Goal: Complete application form

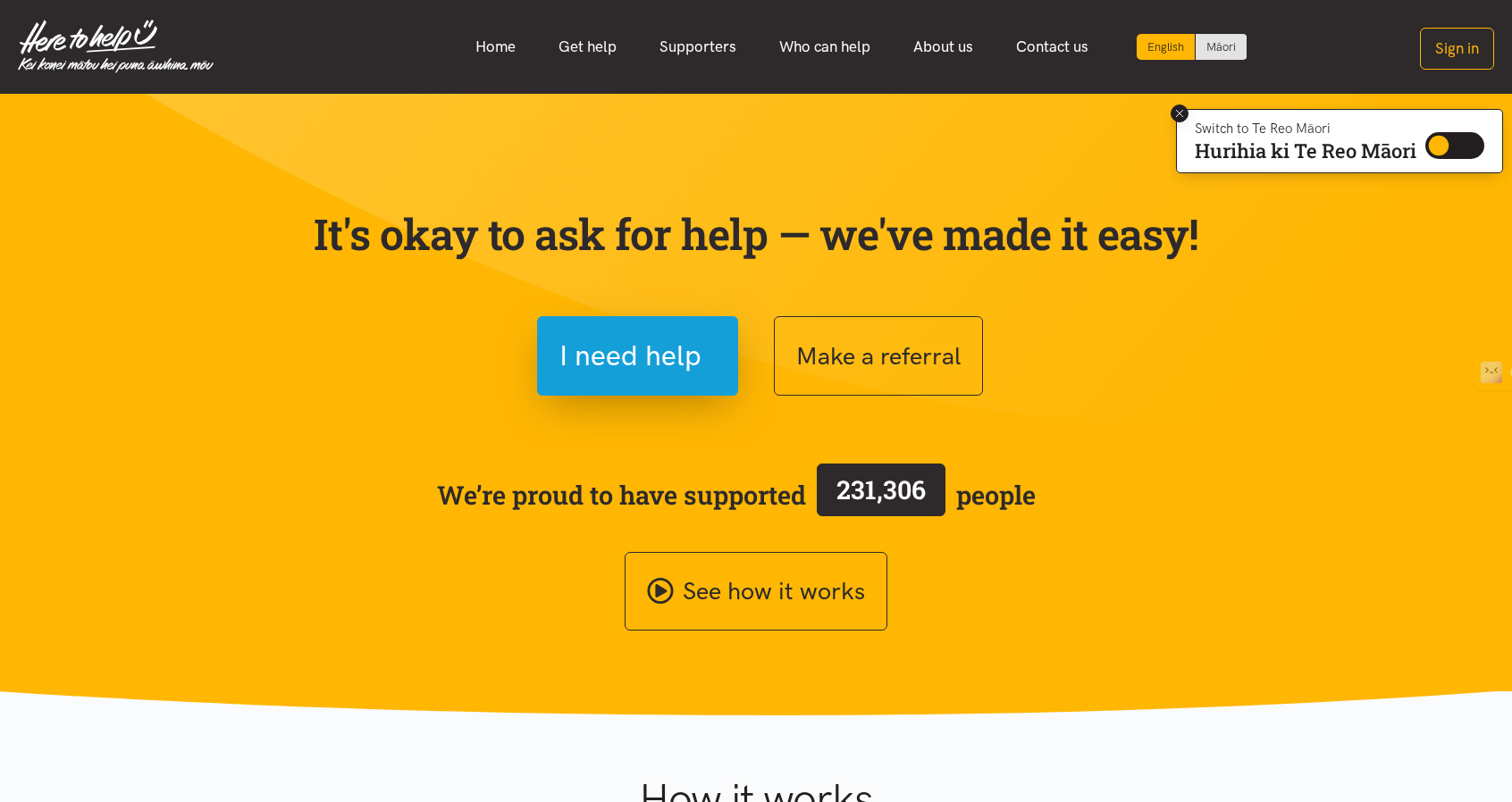
drag, startPoint x: 1180, startPoint y: 106, endPoint x: 1164, endPoint y: 112, distance: 17.1
click at [1180, 107] on icon at bounding box center [1180, 113] width 14 height 14
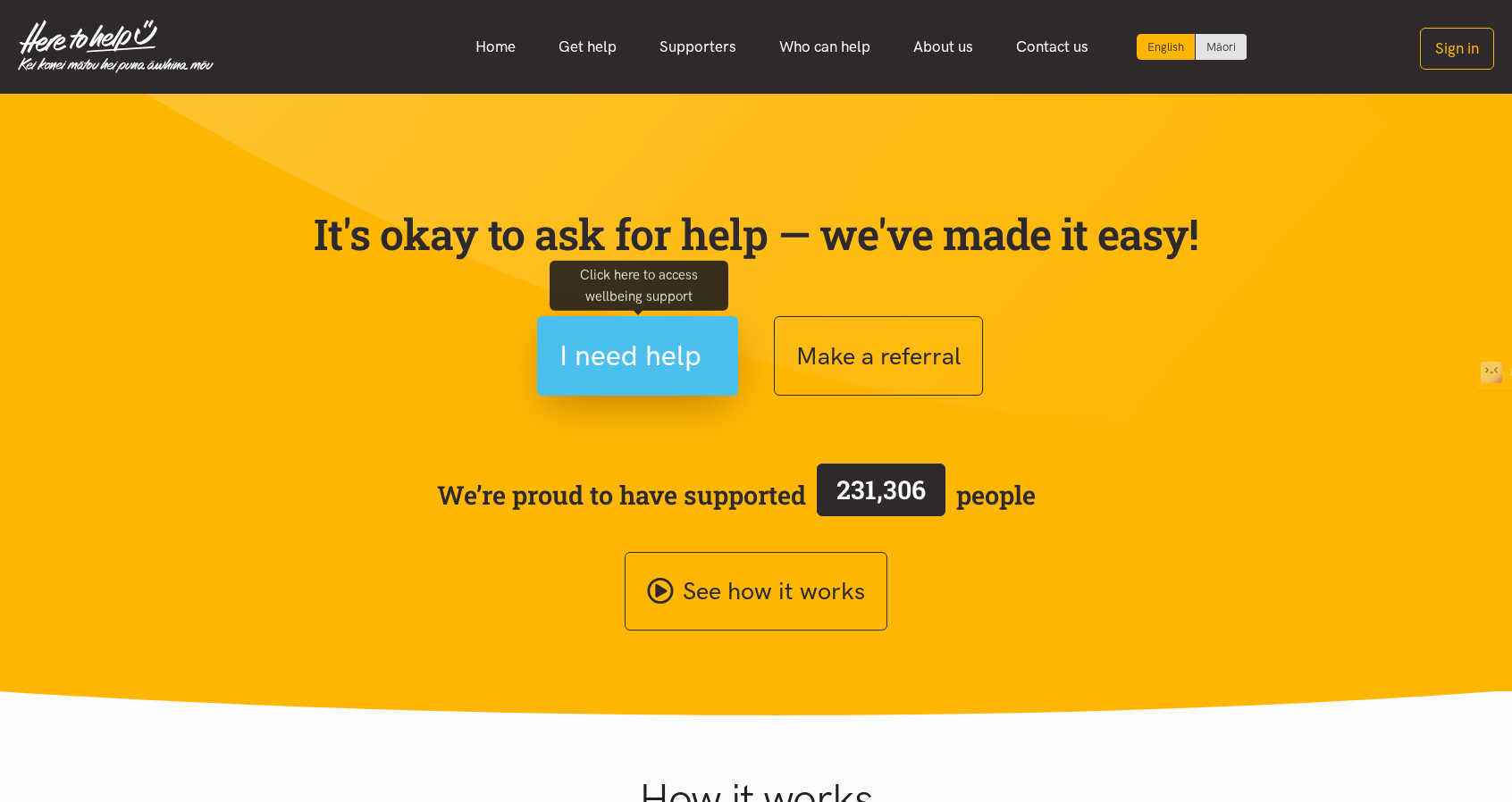
click at [714, 392] on button "I need help" at bounding box center [638, 357] width 201 height 80
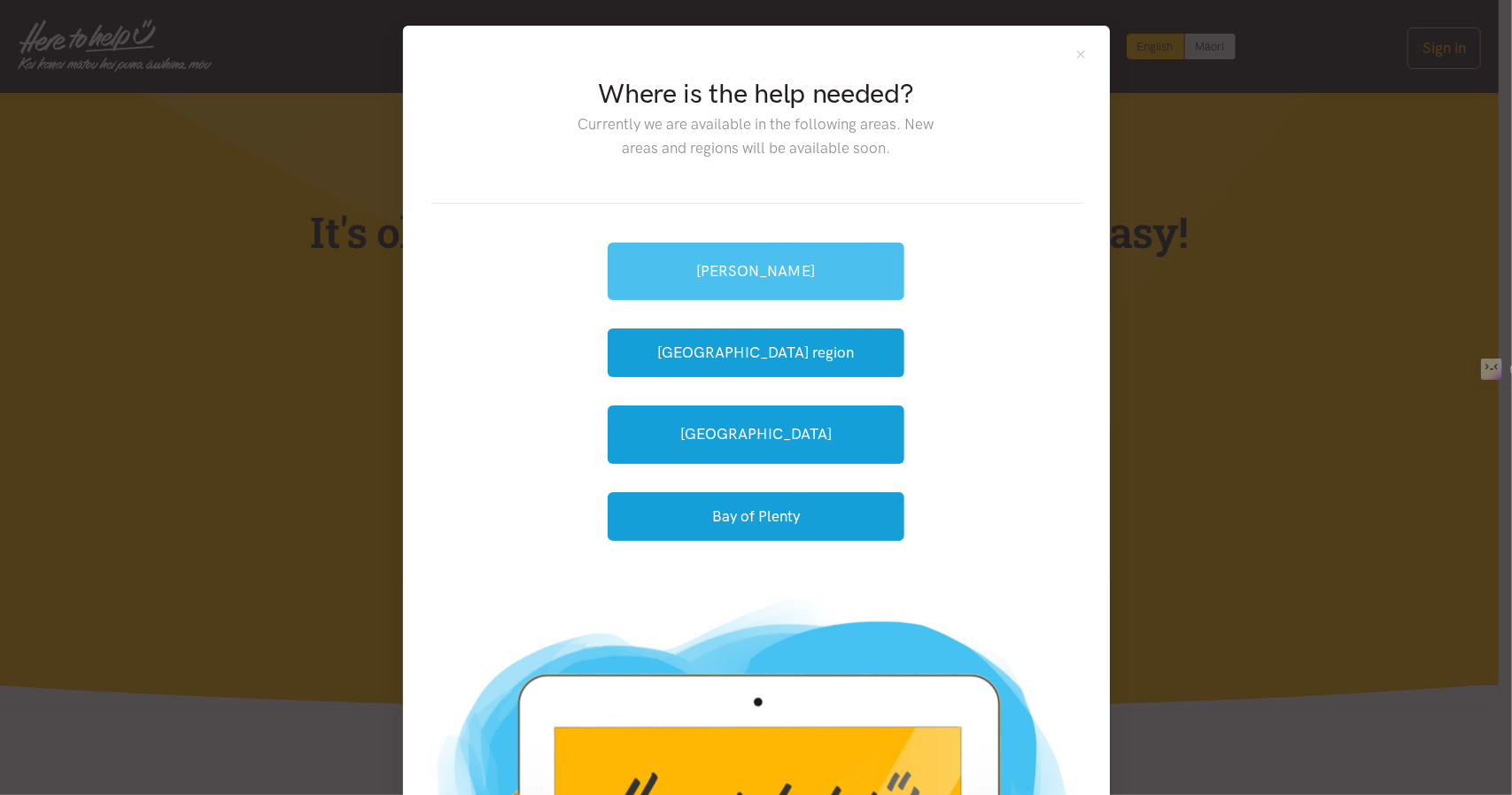
click at [812, 272] on link "[PERSON_NAME]" at bounding box center [756, 272] width 297 height 58
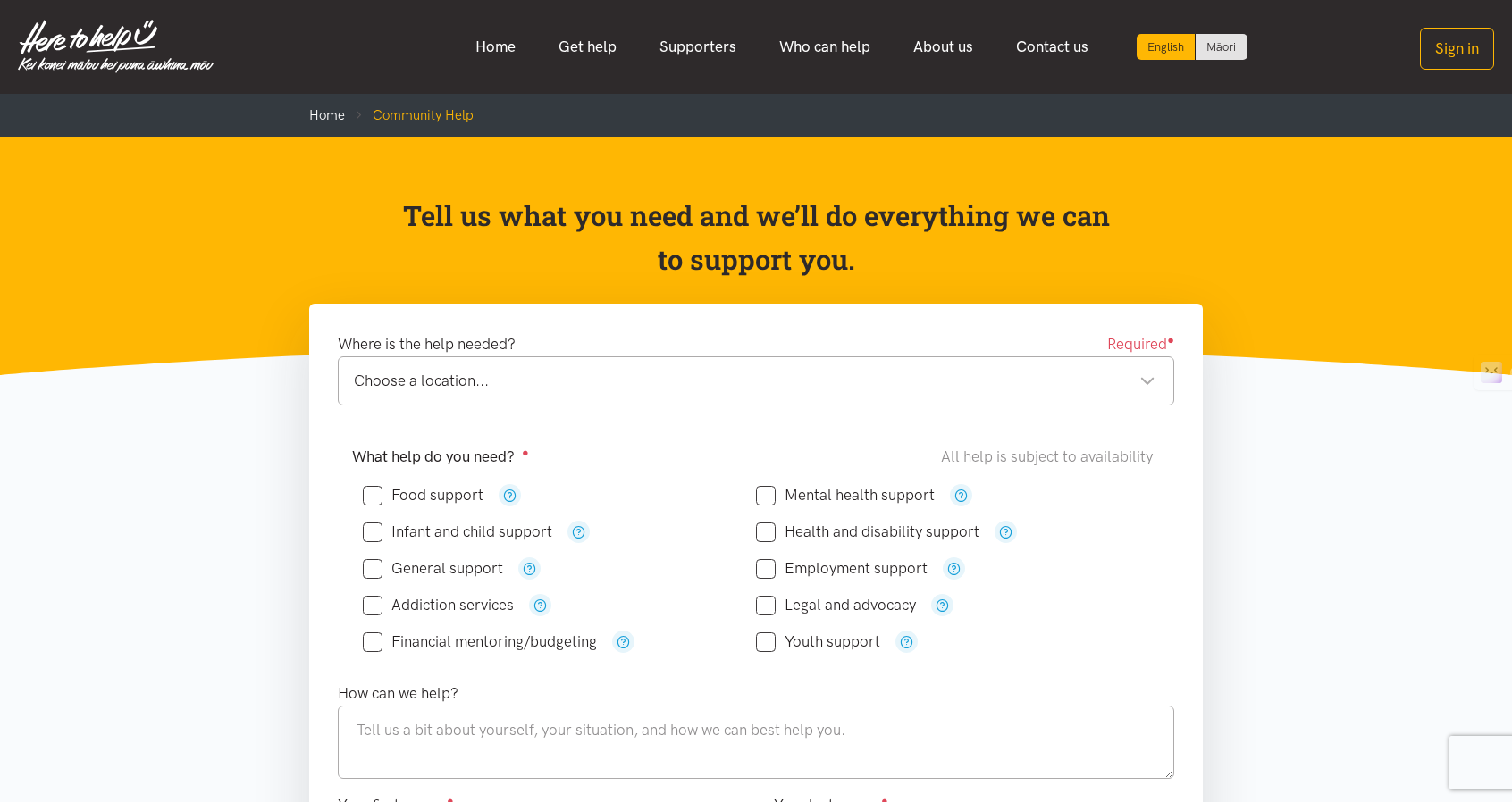
click at [527, 371] on div "Choose a location..." at bounding box center [754, 381] width 801 height 24
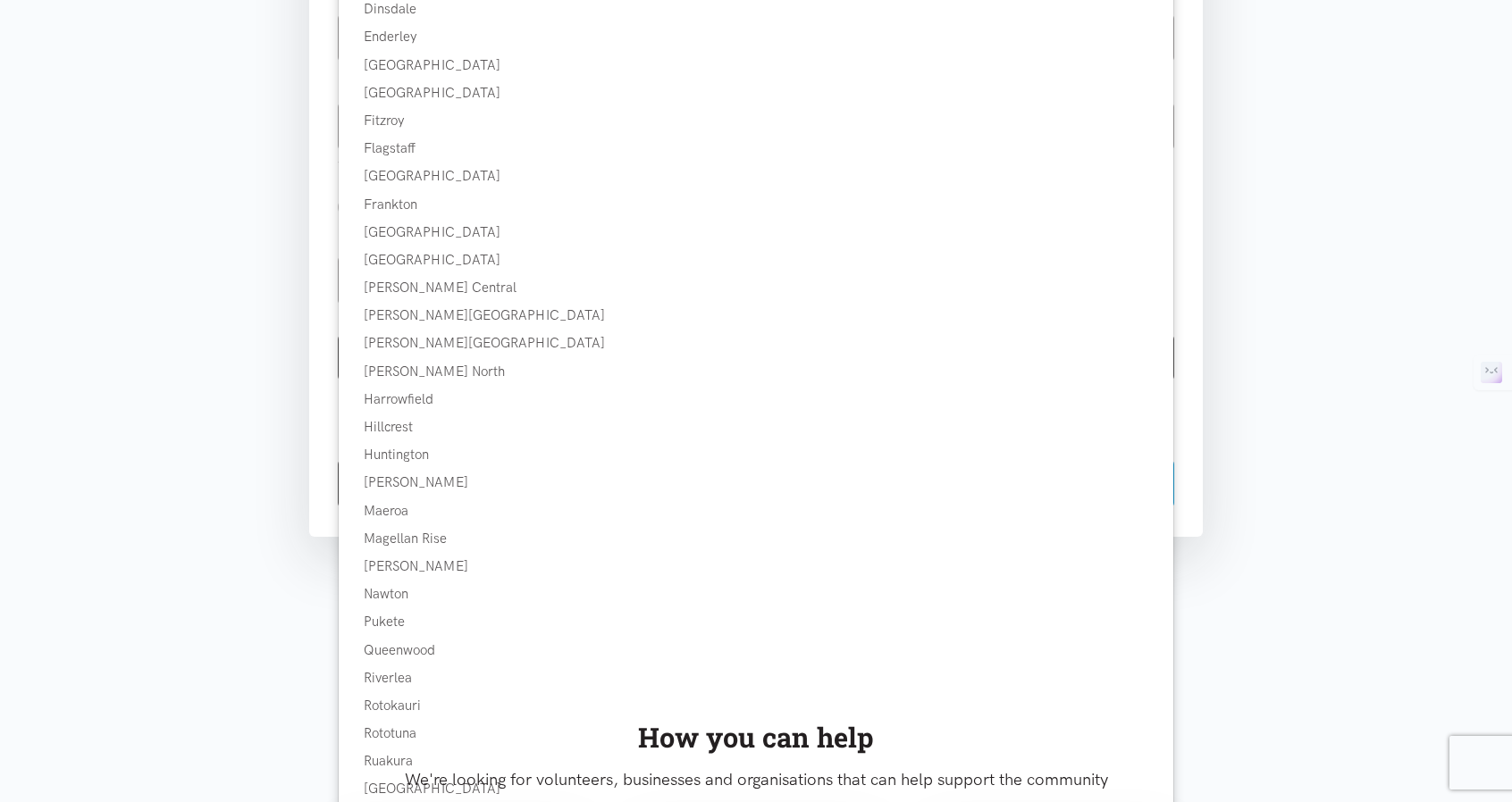
scroll to position [983, 0]
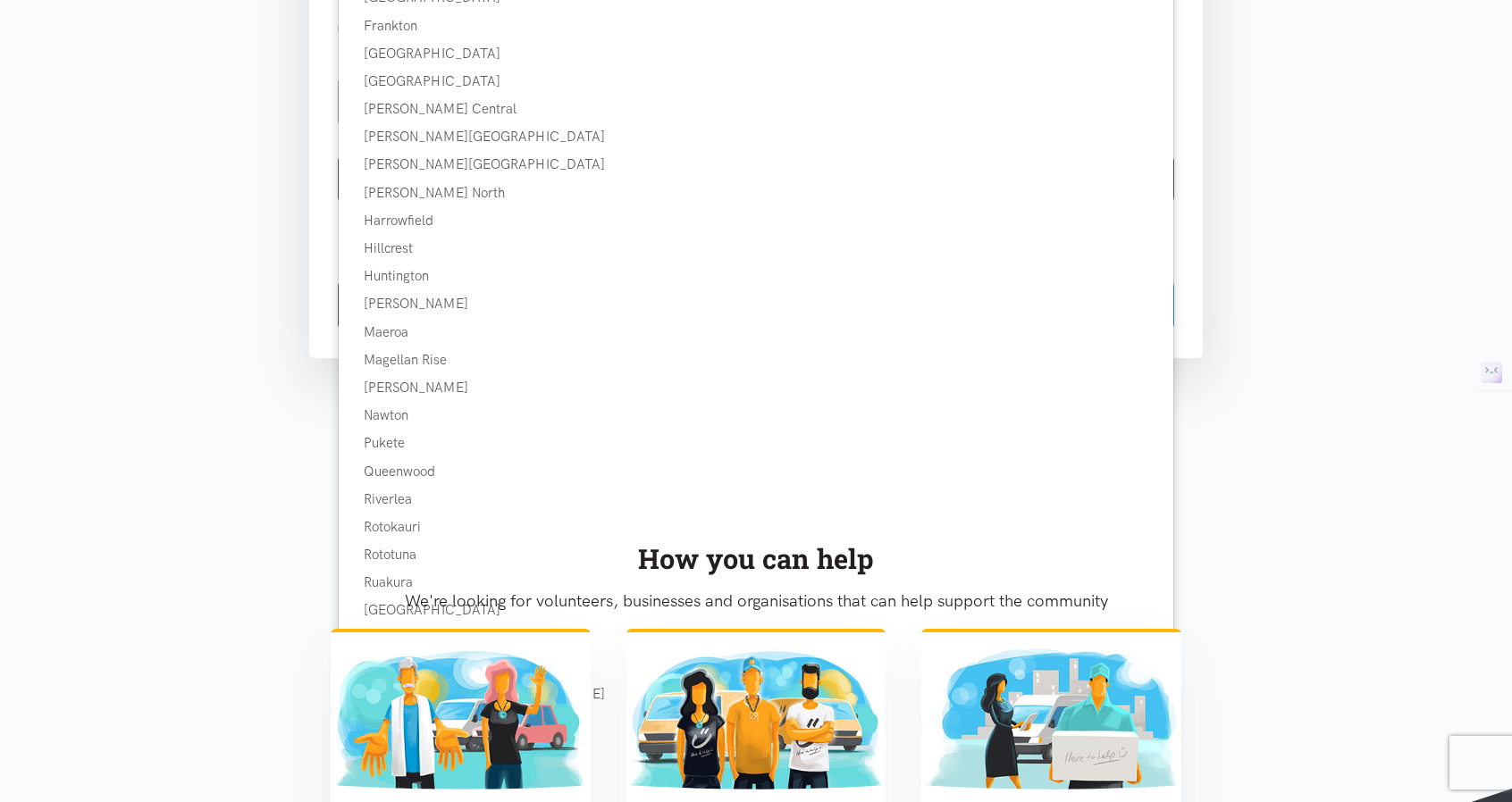
click at [391, 606] on p "We're looking for volunteers, businesses and organisations that can help suppor…" at bounding box center [755, 602] width 850 height 27
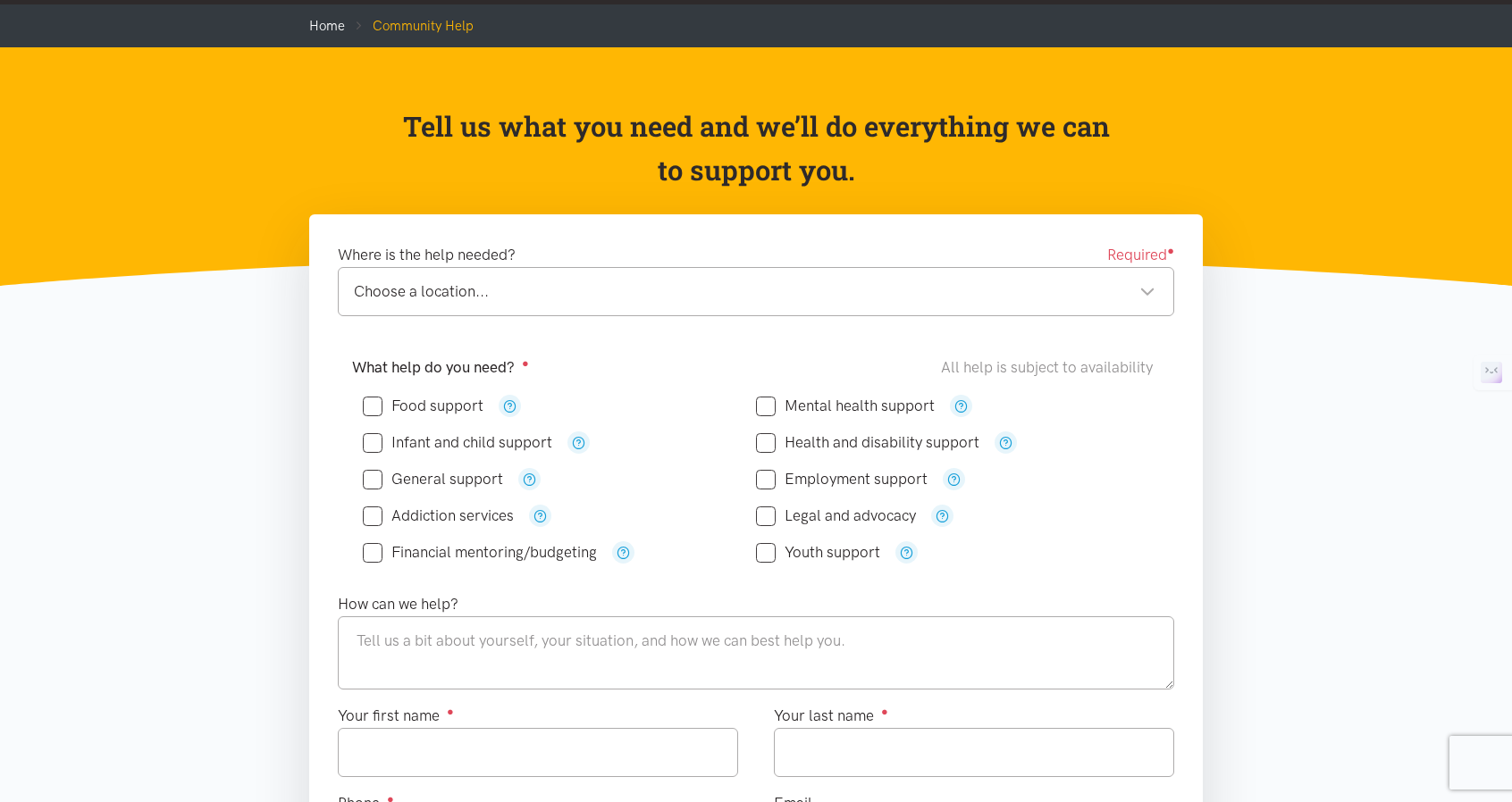
click at [441, 279] on div "Choose a location..." at bounding box center [754, 291] width 801 height 24
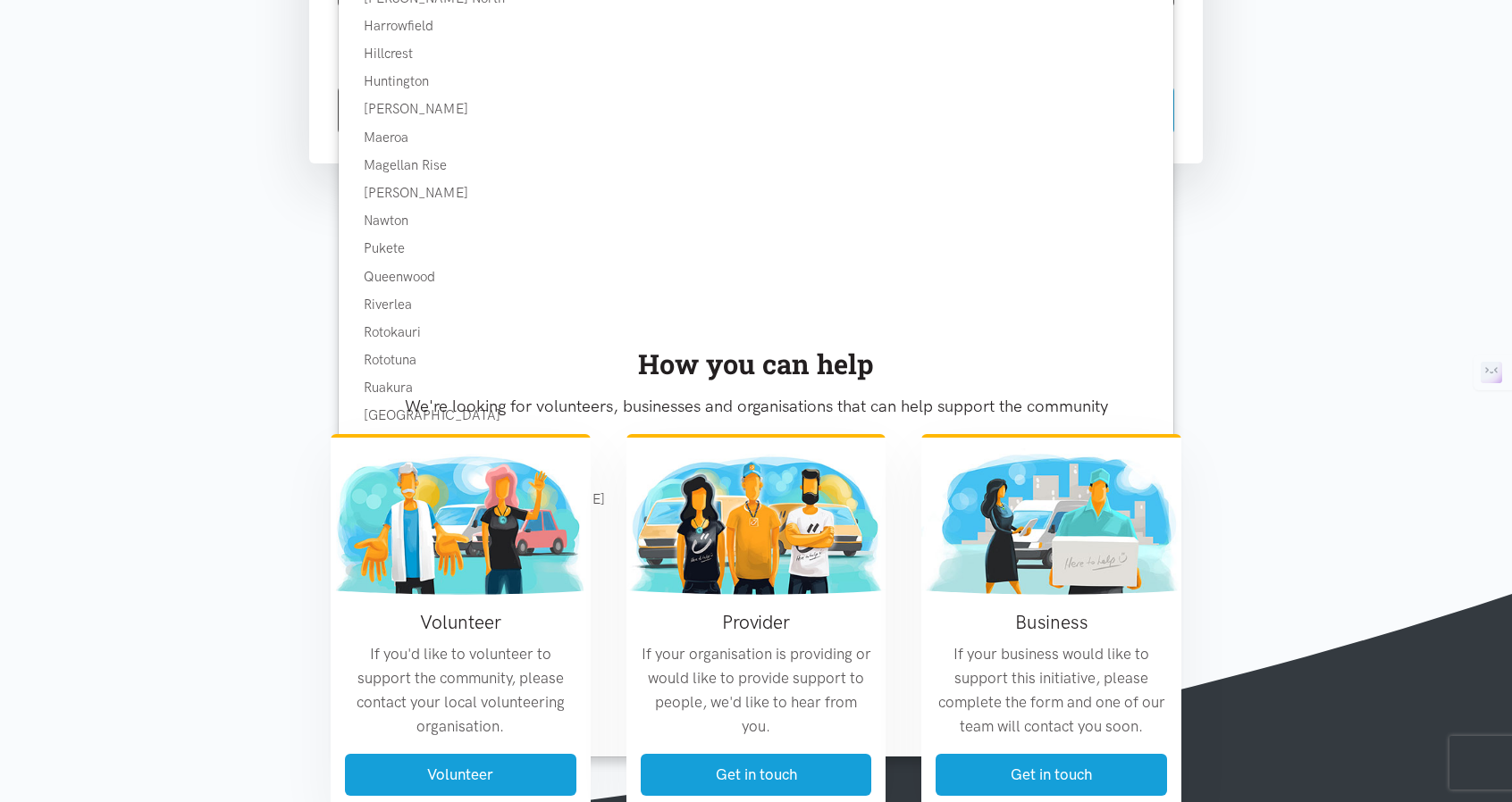
scroll to position [1340, 0]
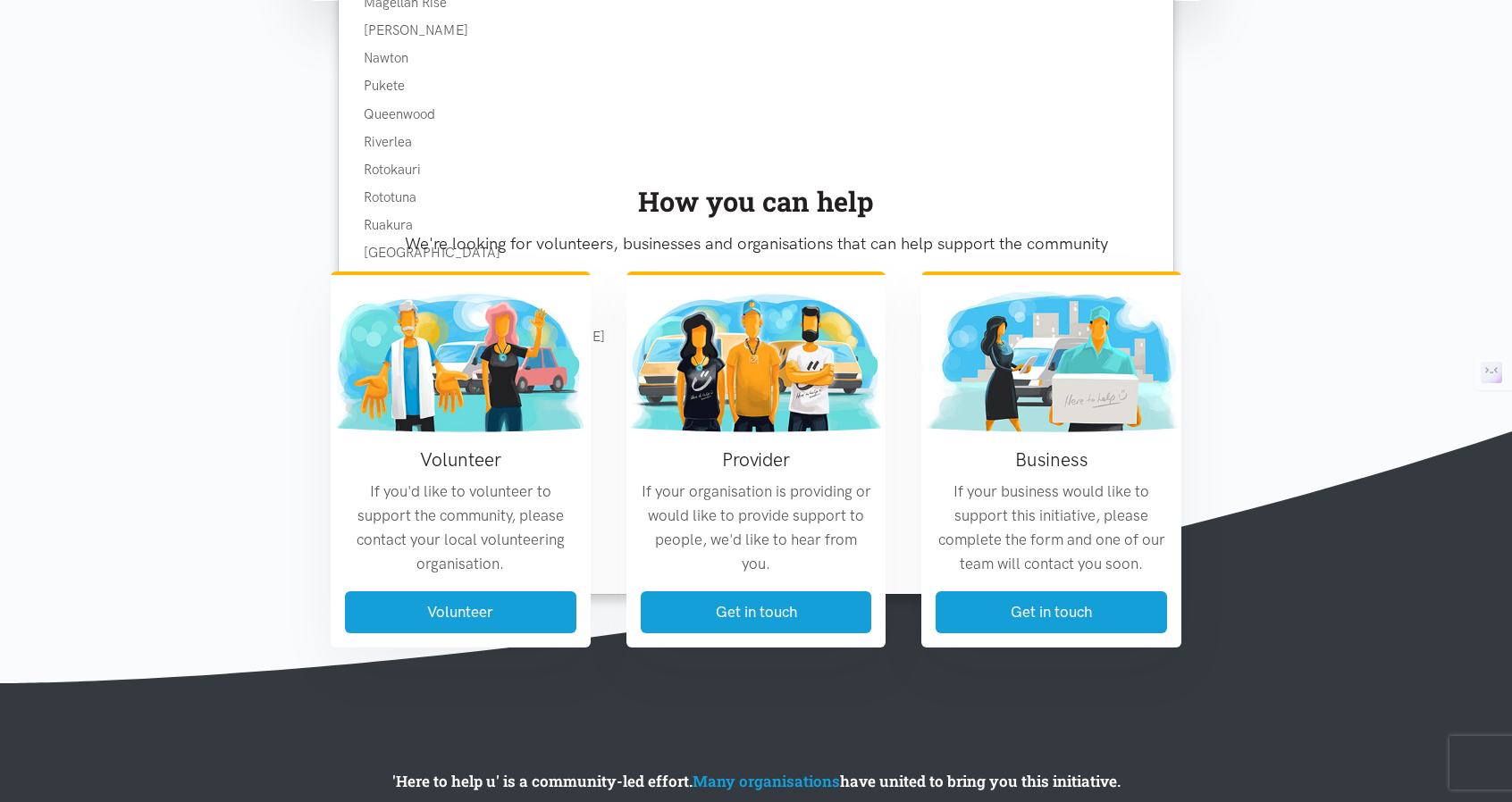
click at [264, 337] on section "How you can help We're looking for volunteers, businesses and organisations tha…" at bounding box center [756, 399] width 1512 height 568
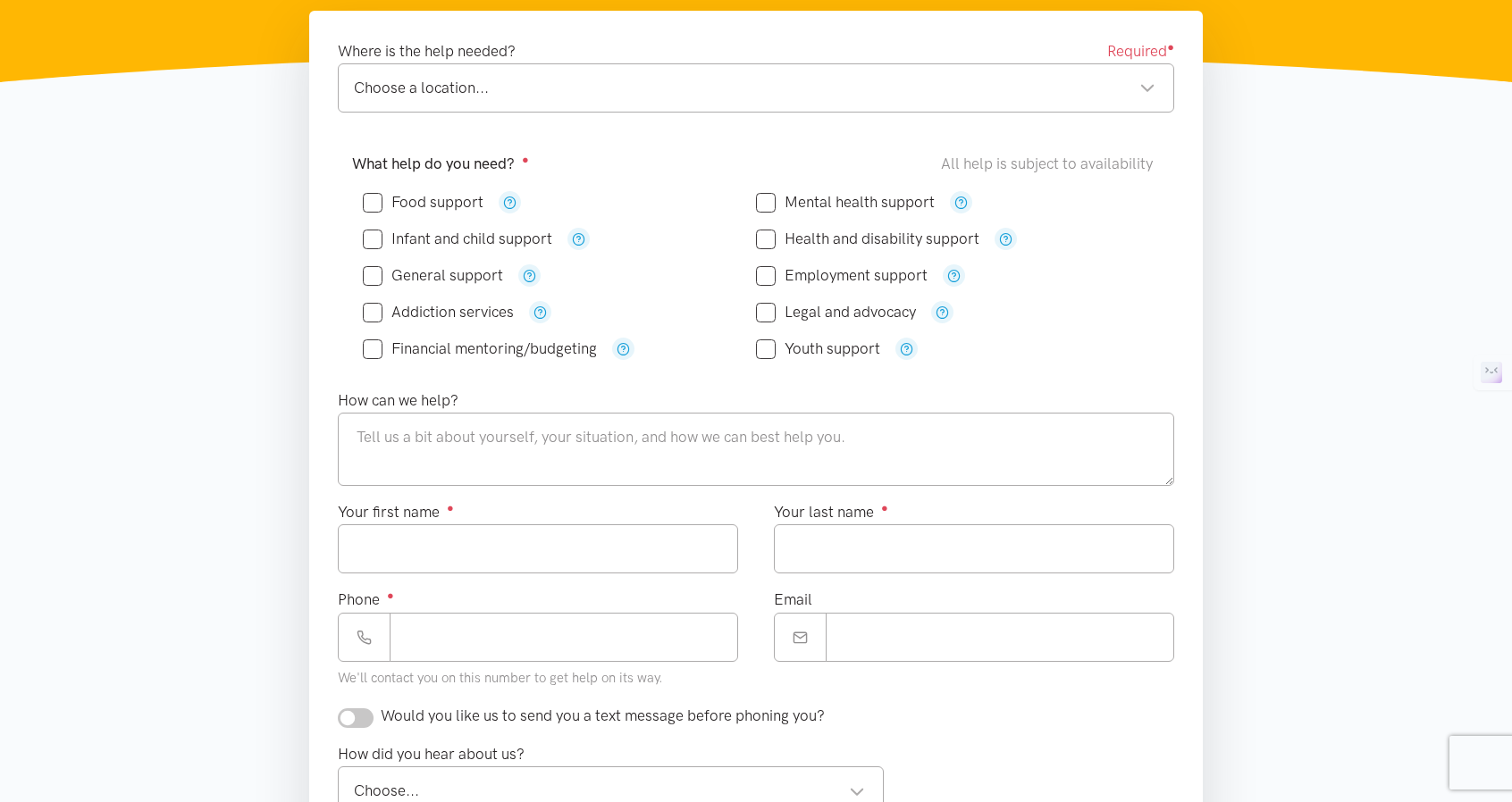
scroll to position [0, 0]
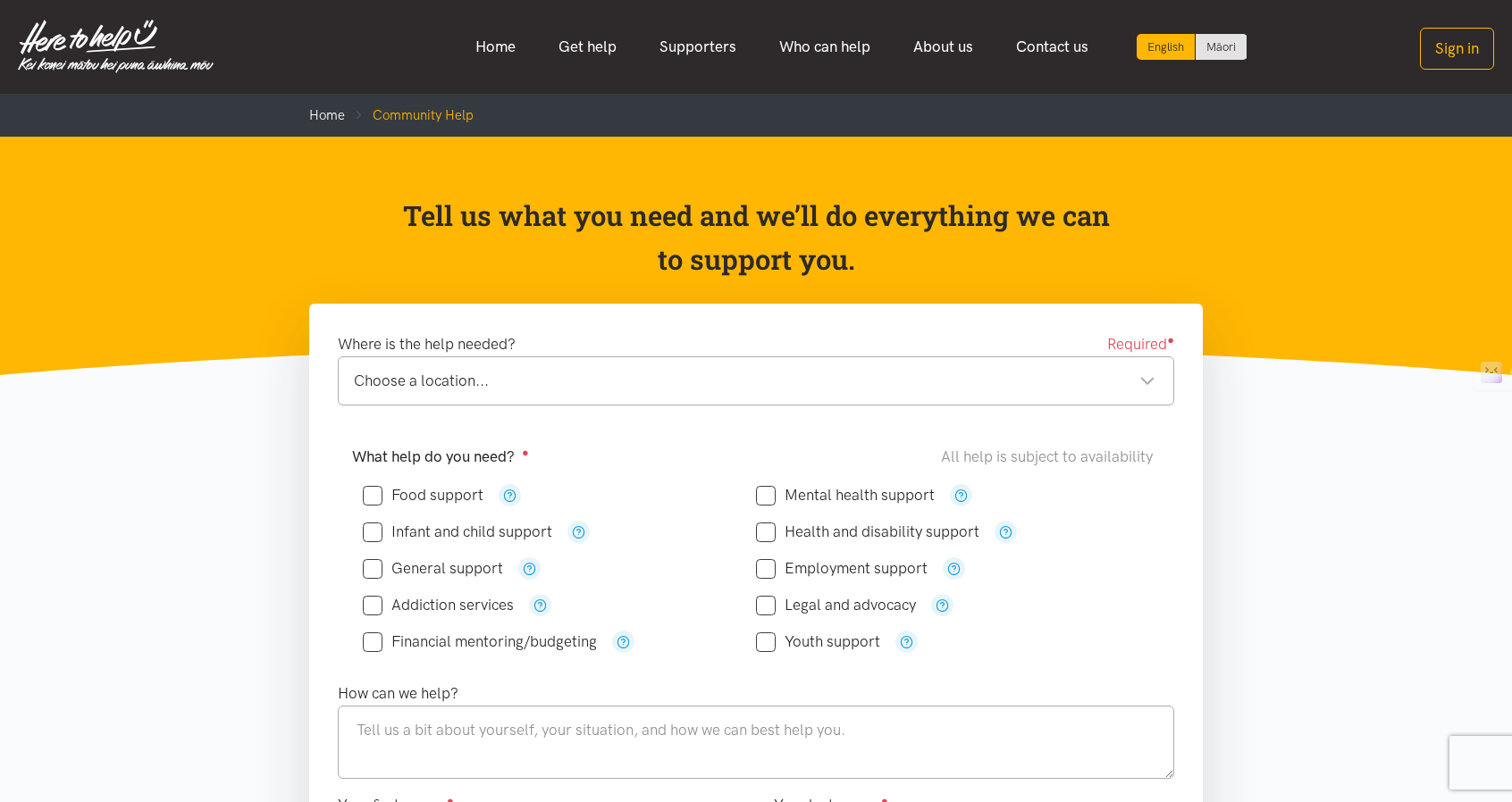
click at [353, 377] on div "Choose a location... Choose a location..." at bounding box center [756, 381] width 837 height 49
click at [440, 392] on div "[PERSON_NAME]" at bounding box center [754, 381] width 801 height 24
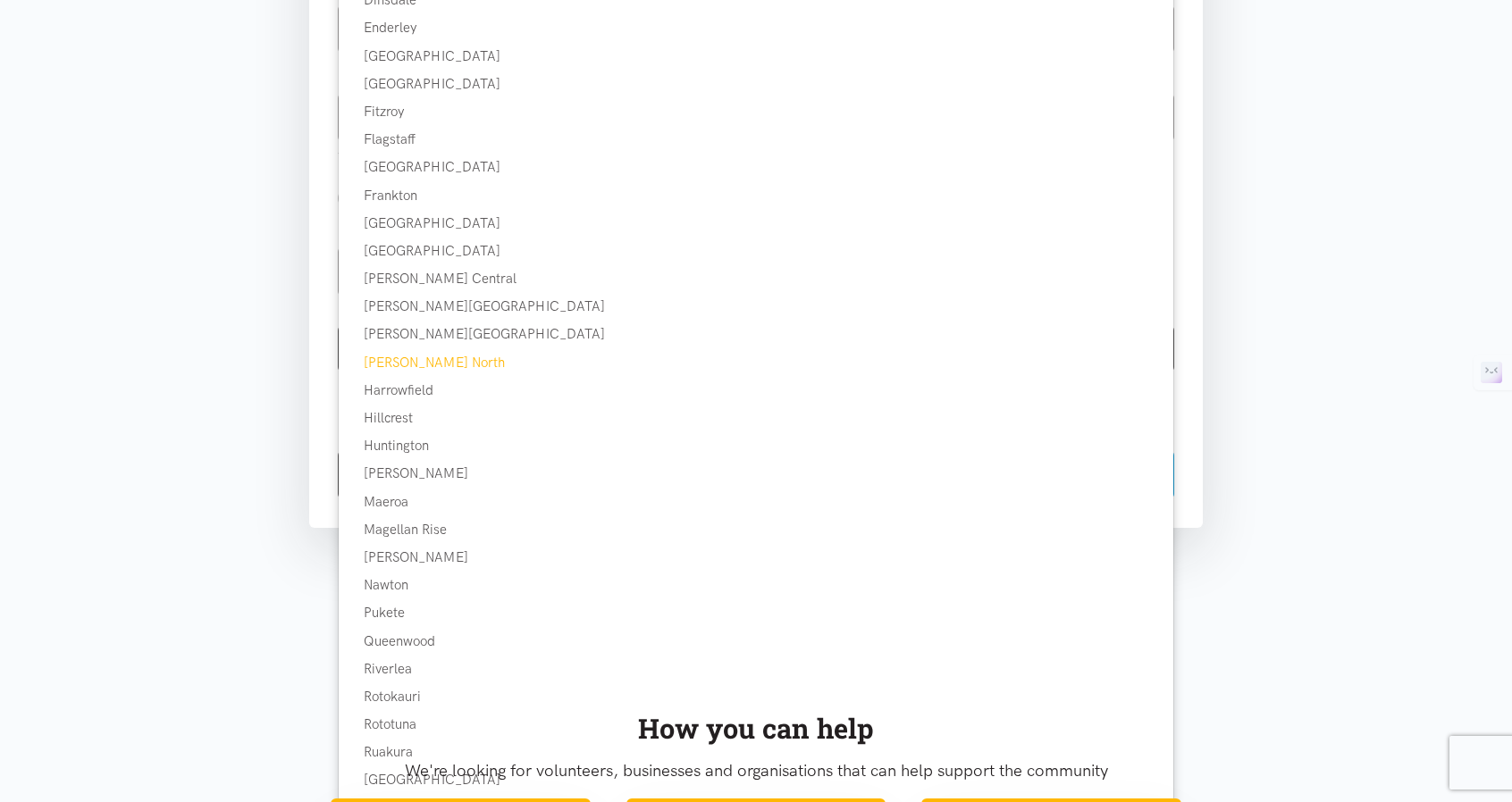
scroll to position [894, 0]
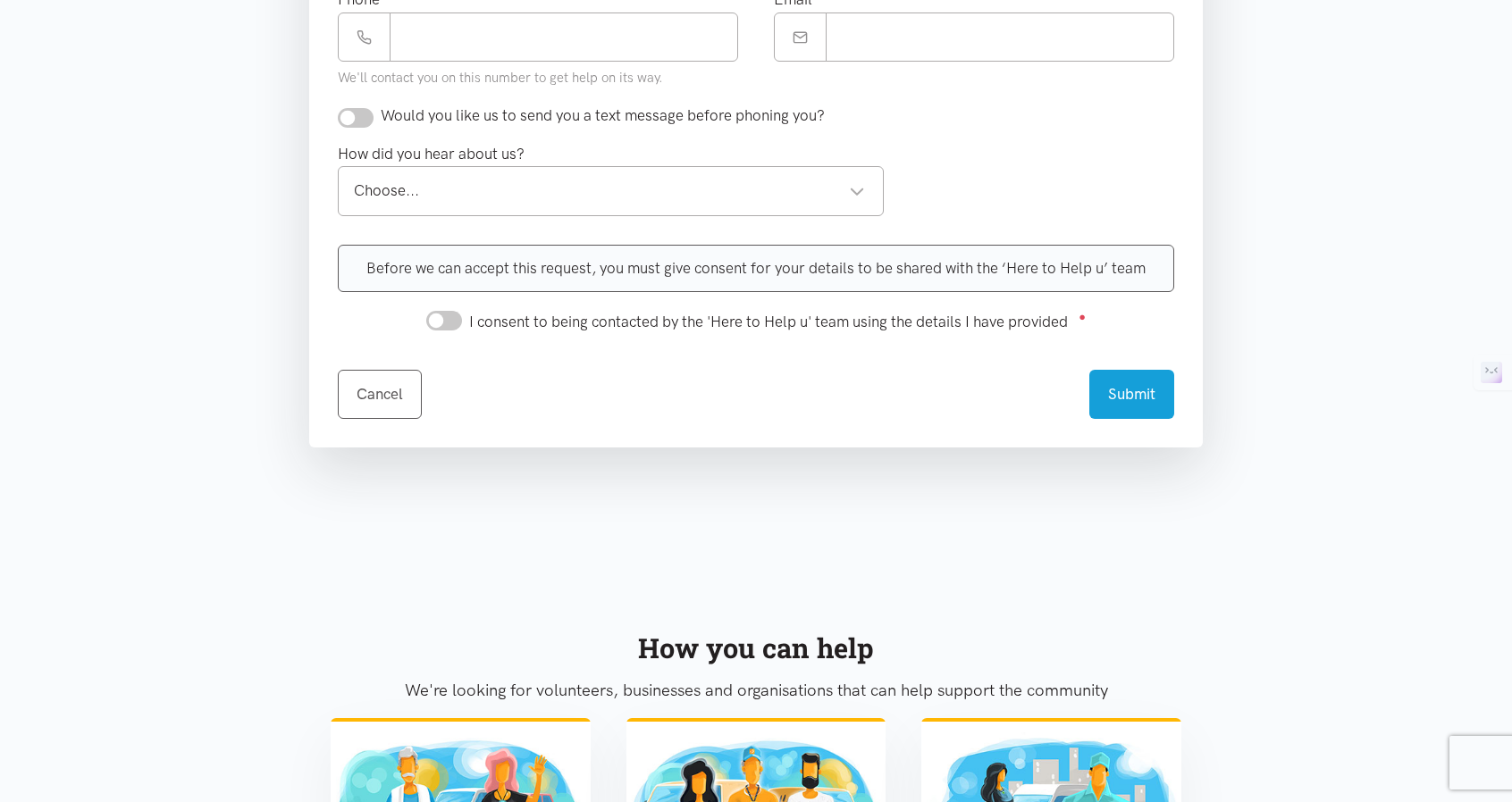
click at [431, 690] on p "We're looking for volunteers, businesses and organisations that can help suppor…" at bounding box center [755, 690] width 850 height 27
drag, startPoint x: 418, startPoint y: 690, endPoint x: 566, endPoint y: 703, distance: 148.6
click at [566, 703] on div "How you can help We're looking for volunteers, businesses and organisations tha…" at bounding box center [756, 671] width 887 height 92
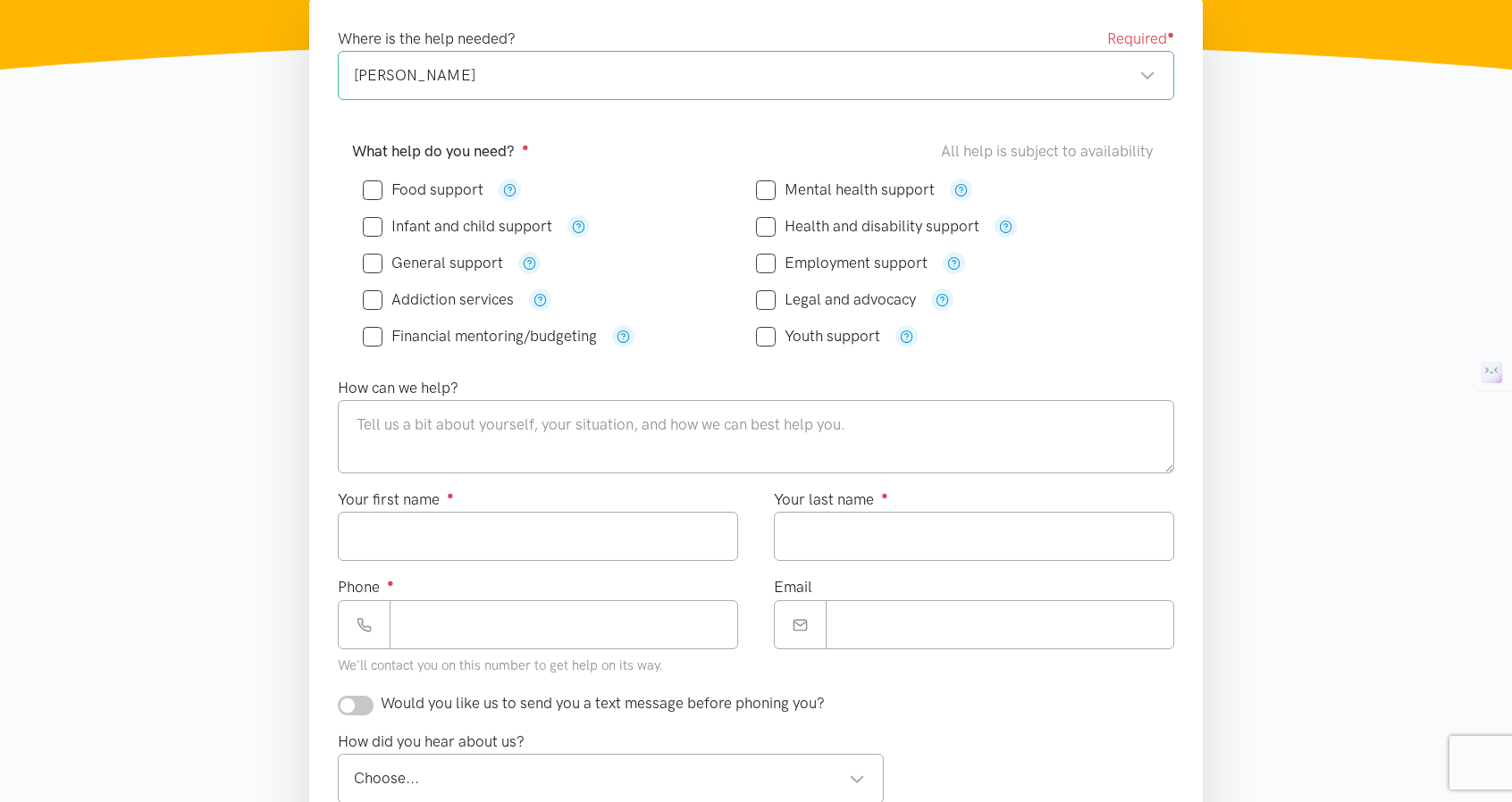
scroll to position [268, 0]
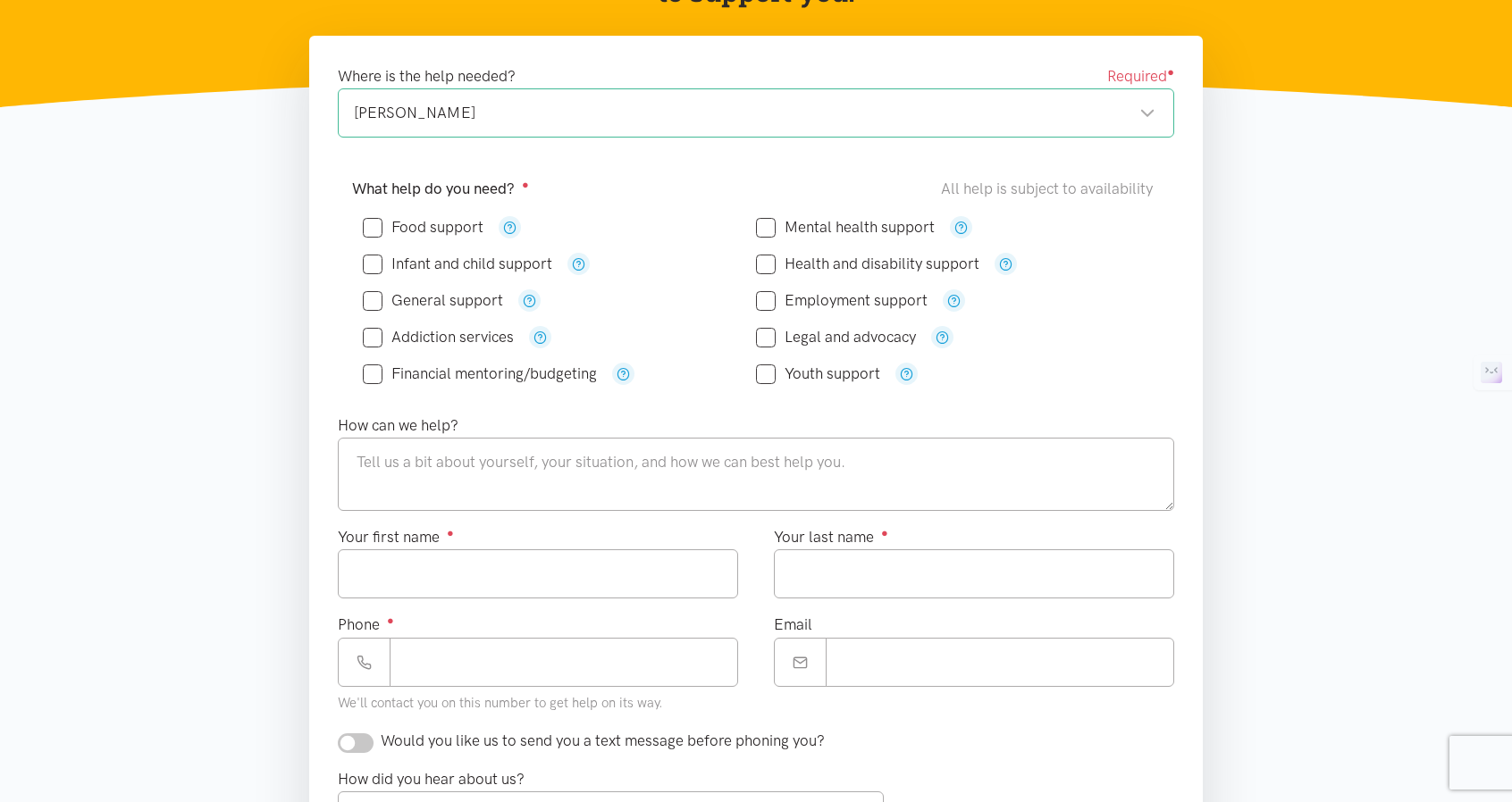
click at [379, 233] on input "Food support" at bounding box center [423, 227] width 121 height 15
checkbox input "true"
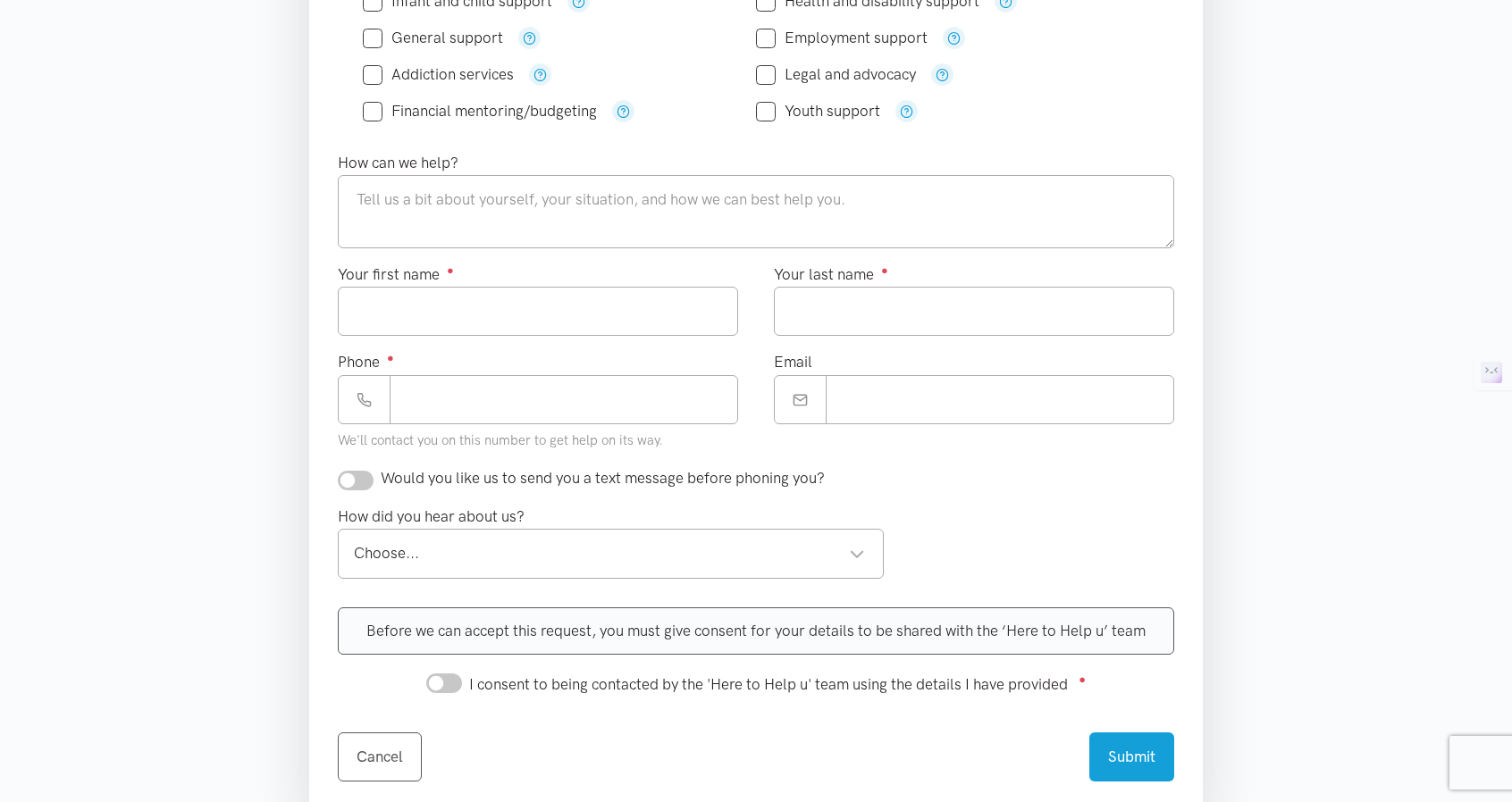
scroll to position [536, 0]
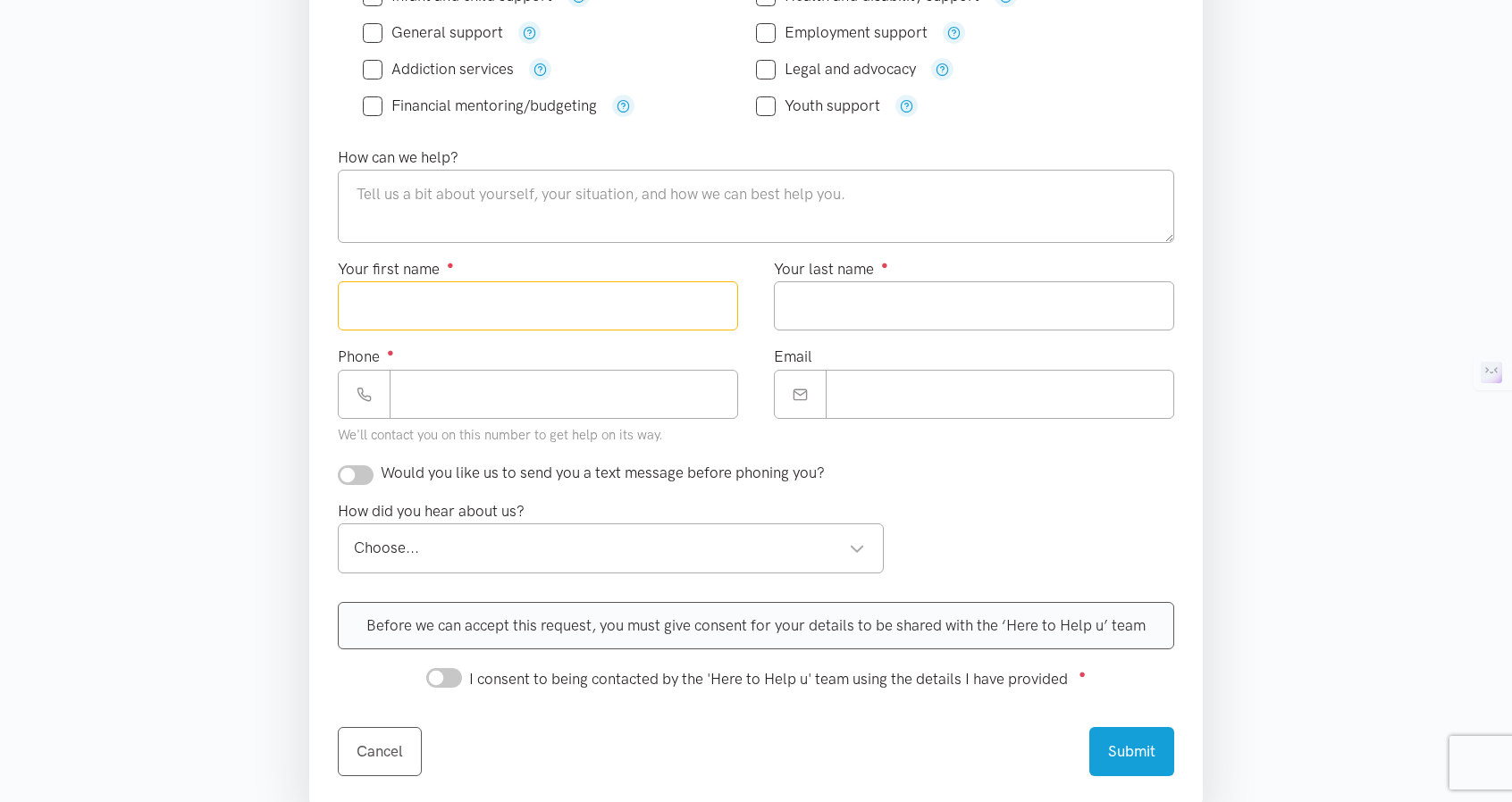
click at [547, 301] on input "Your first name ●" at bounding box center [537, 306] width 400 height 49
type input "*****"
type input "***"
type input "**********"
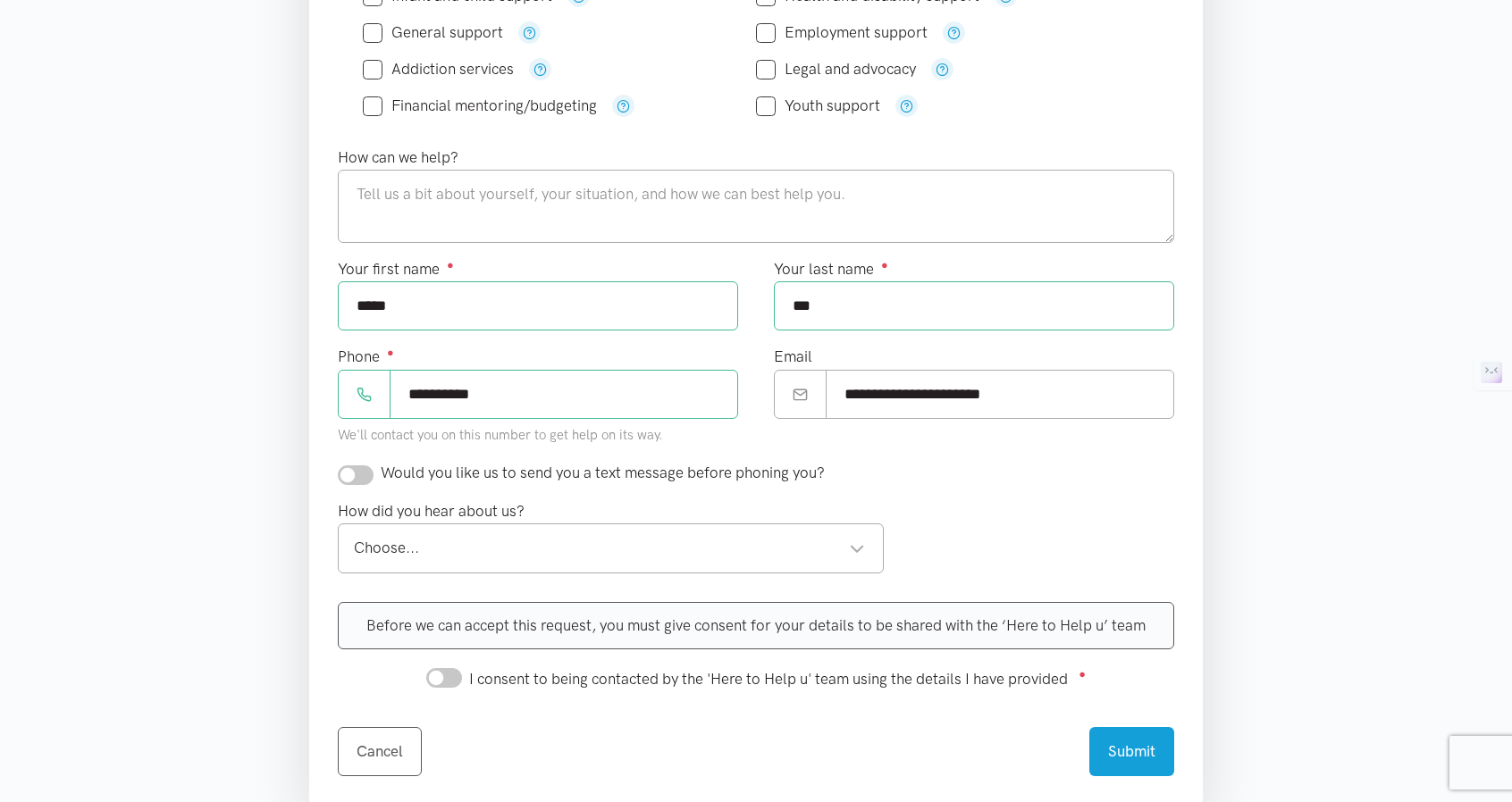
click at [278, 474] on section "Where is the help needed? Required ● [PERSON_NAME][GEOGRAPHIC_DATA][PERSON_NAME…" at bounding box center [756, 343] width 1512 height 1151
click at [370, 469] on input "checkbox" at bounding box center [355, 475] width 35 height 20
checkbox input "true"
click at [456, 549] on div "Choose..." at bounding box center [609, 548] width 511 height 24
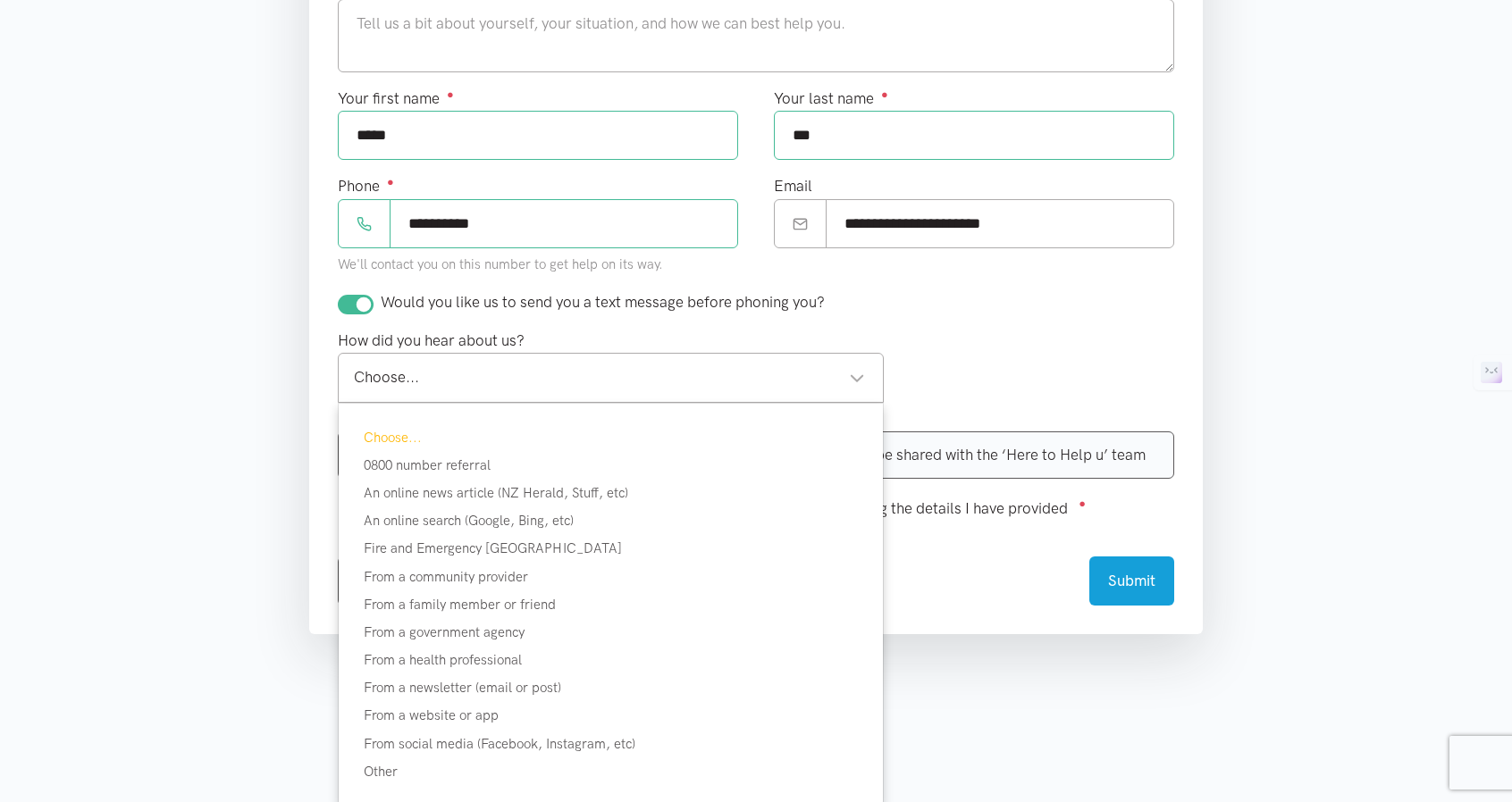
scroll to position [804, 0]
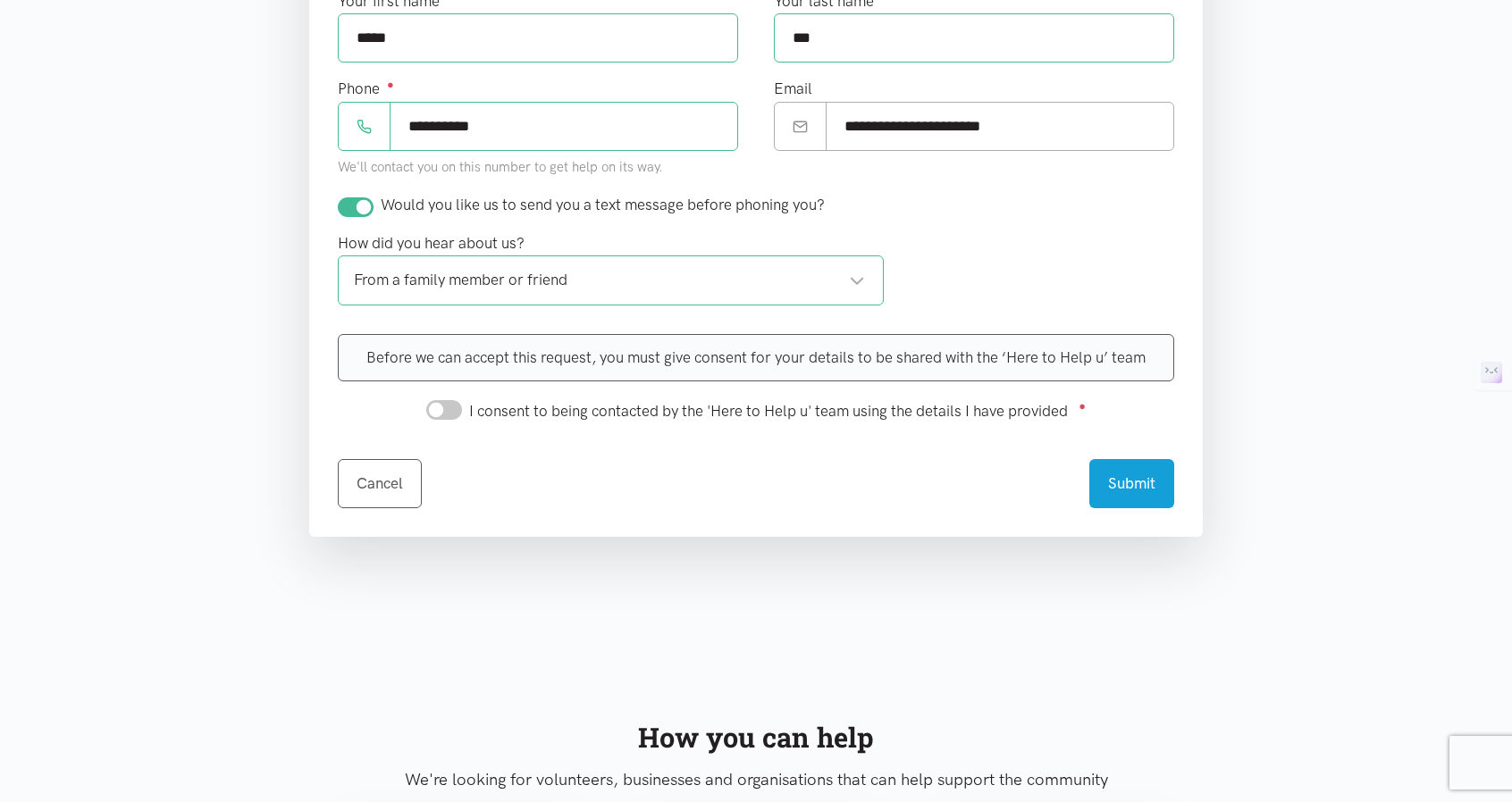
click at [439, 419] on div "Before we can accept this request, you must give consent for your details to be…" at bounding box center [756, 379] width 872 height 118
click at [447, 412] on input "I consent to being contacted by the 'Here to Help u' team using the details I h…" at bounding box center [444, 410] width 35 height 20
checkbox input "true"
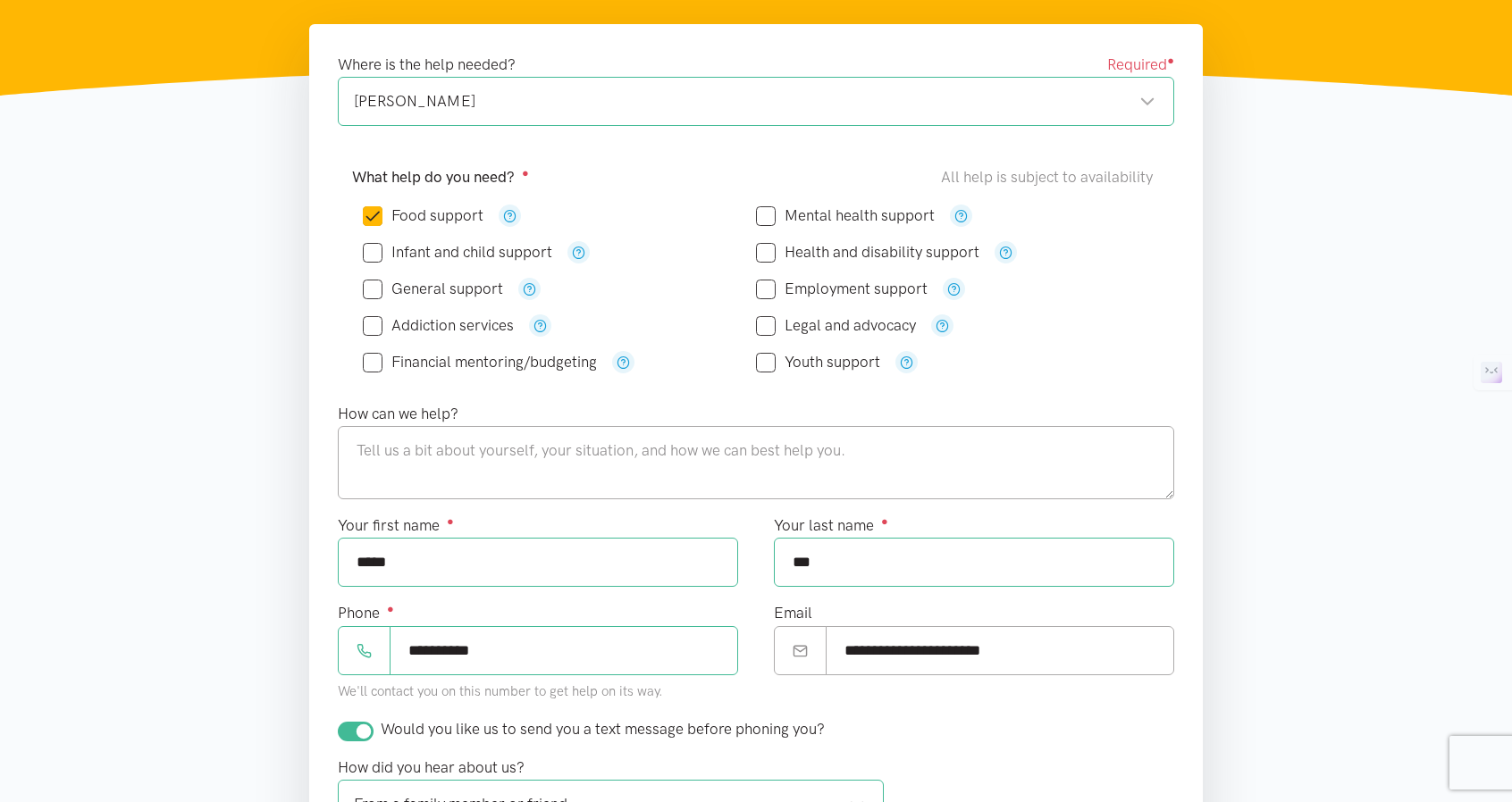
scroll to position [179, 0]
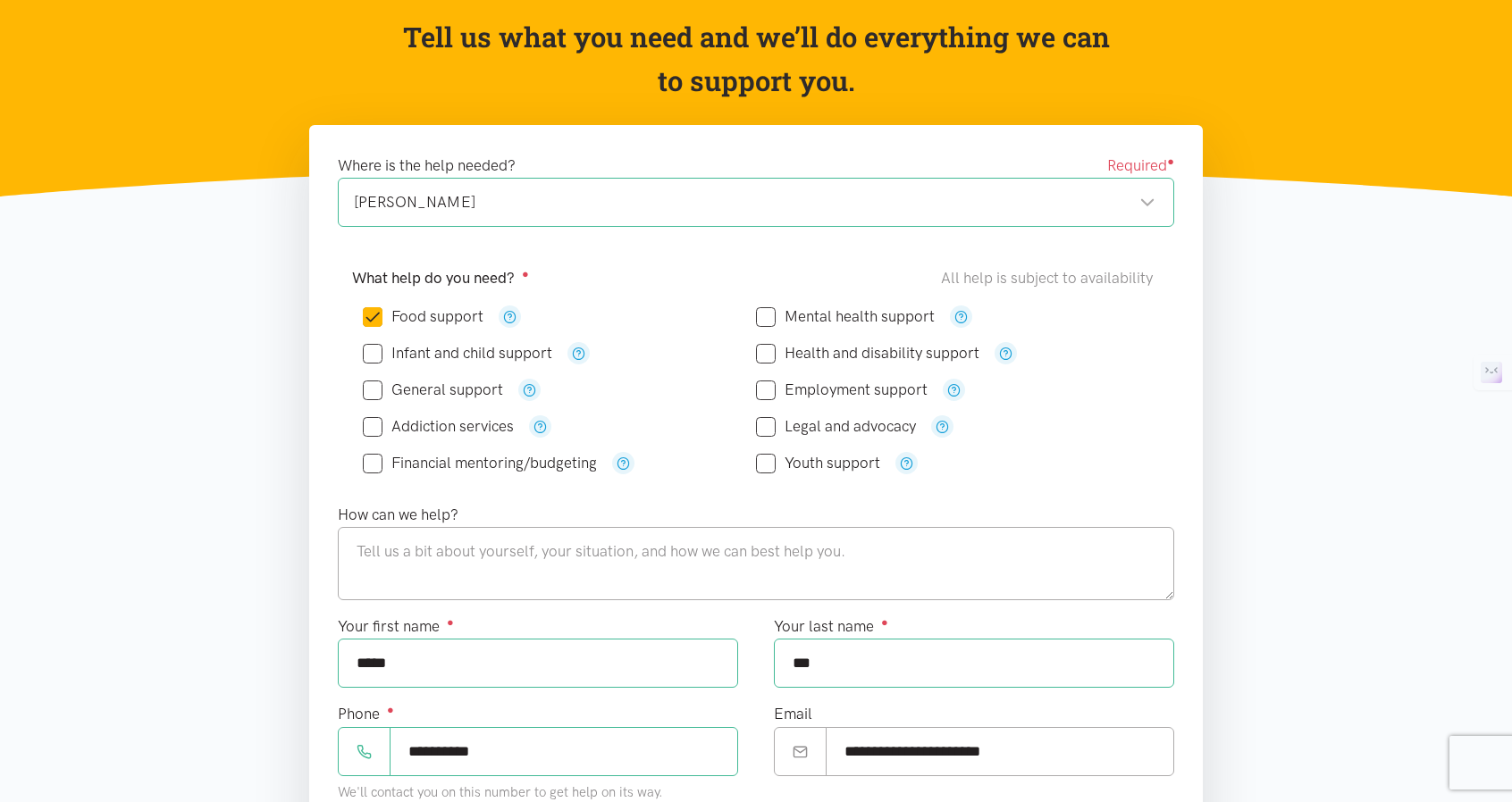
click at [1092, 196] on div "[PERSON_NAME]" at bounding box center [754, 202] width 801 height 24
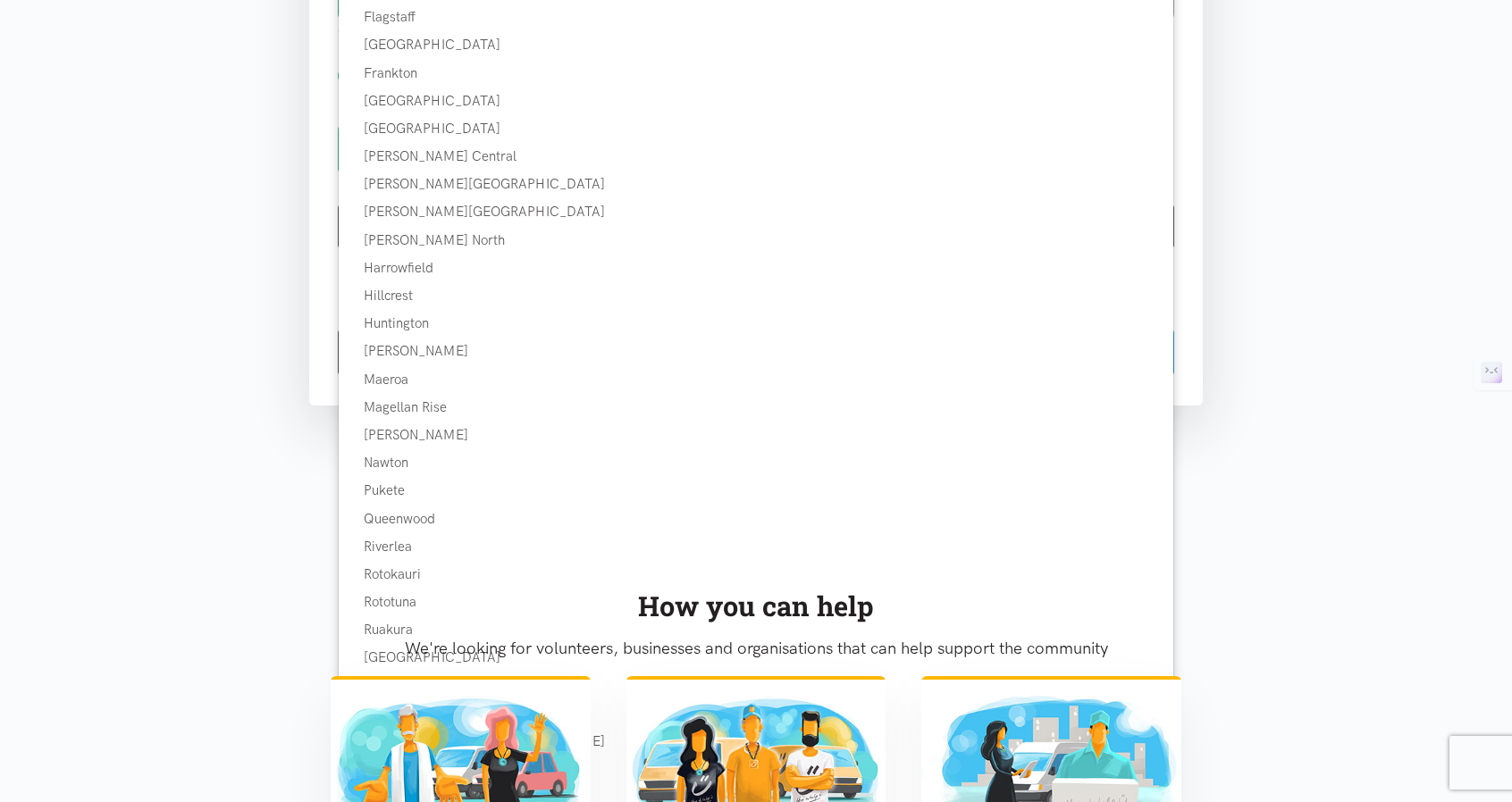
scroll to position [1072, 0]
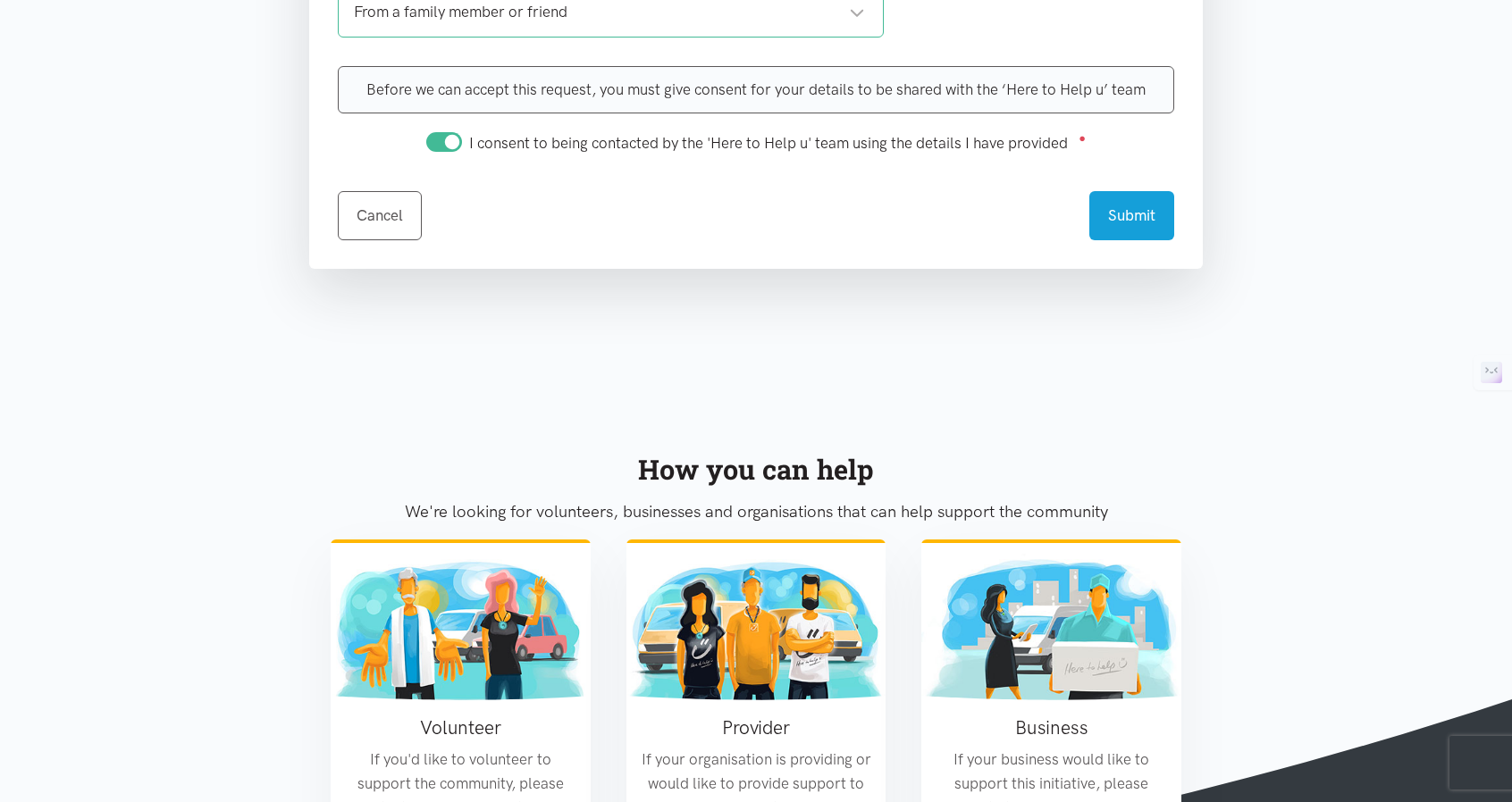
click at [402, 519] on div "How you can help We're looking for volunteers, businesses and organisations tha…" at bounding box center [756, 493] width 887 height 92
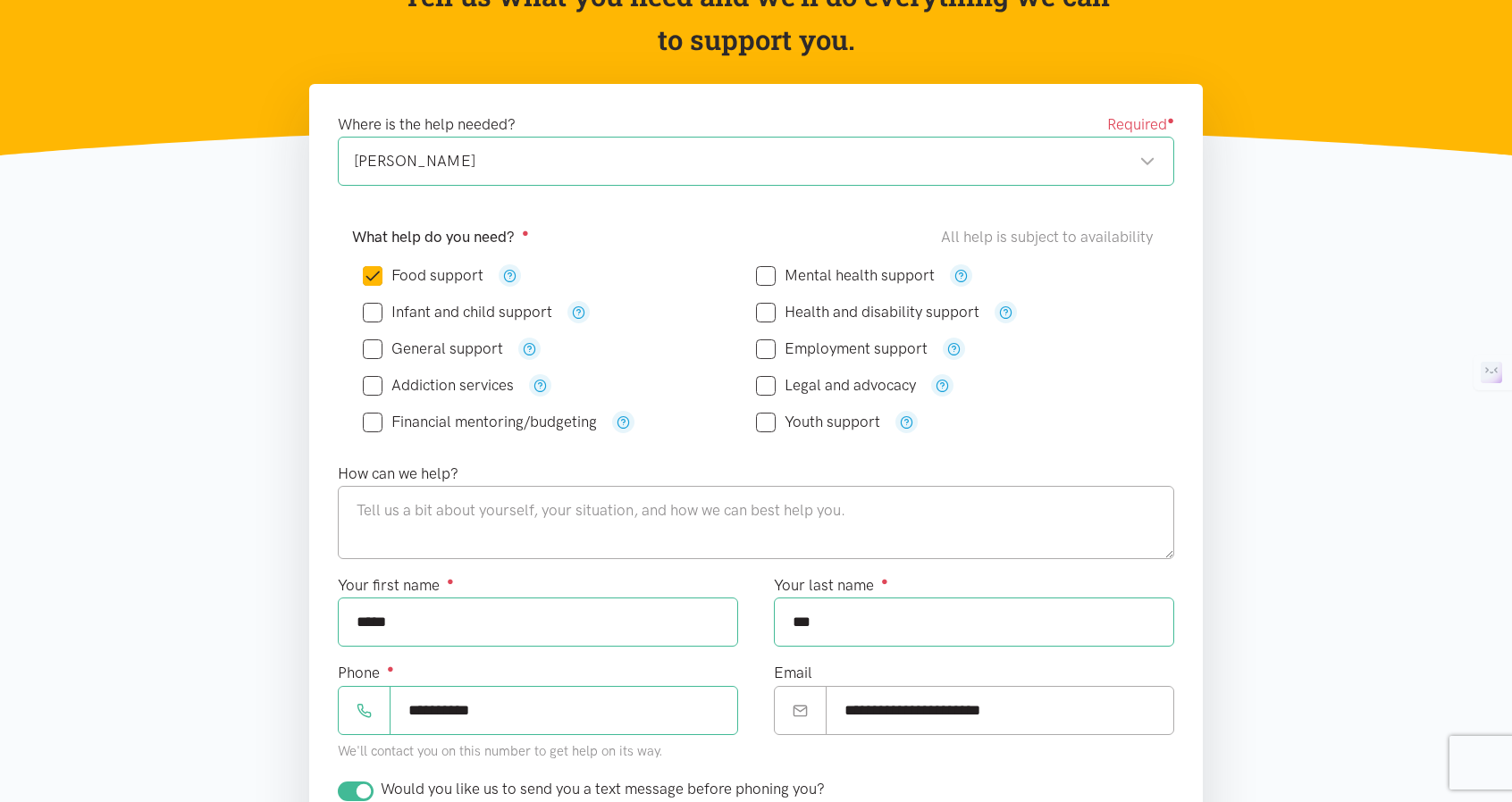
scroll to position [179, 0]
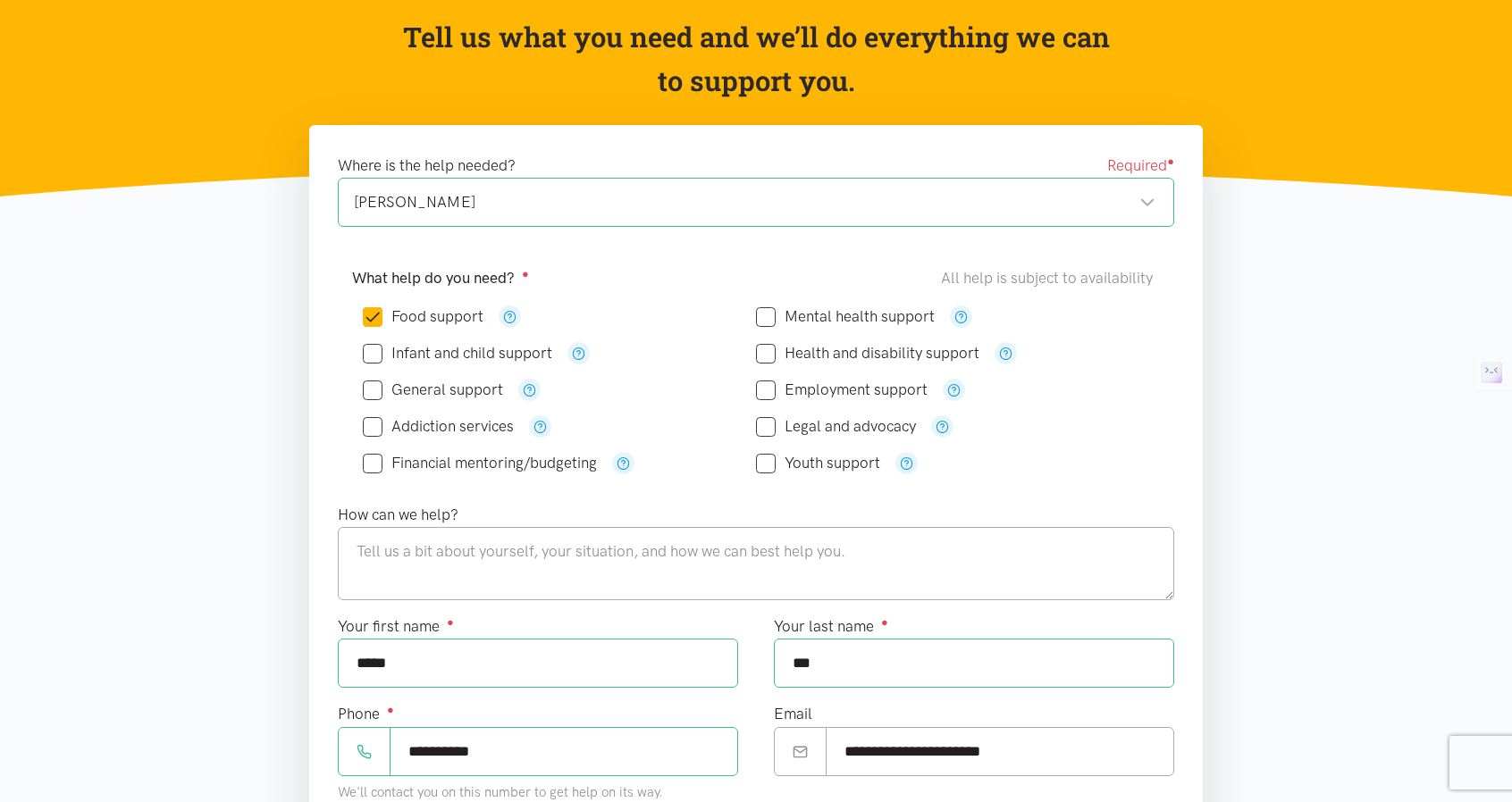
click at [504, 200] on div "[PERSON_NAME]" at bounding box center [754, 202] width 801 height 24
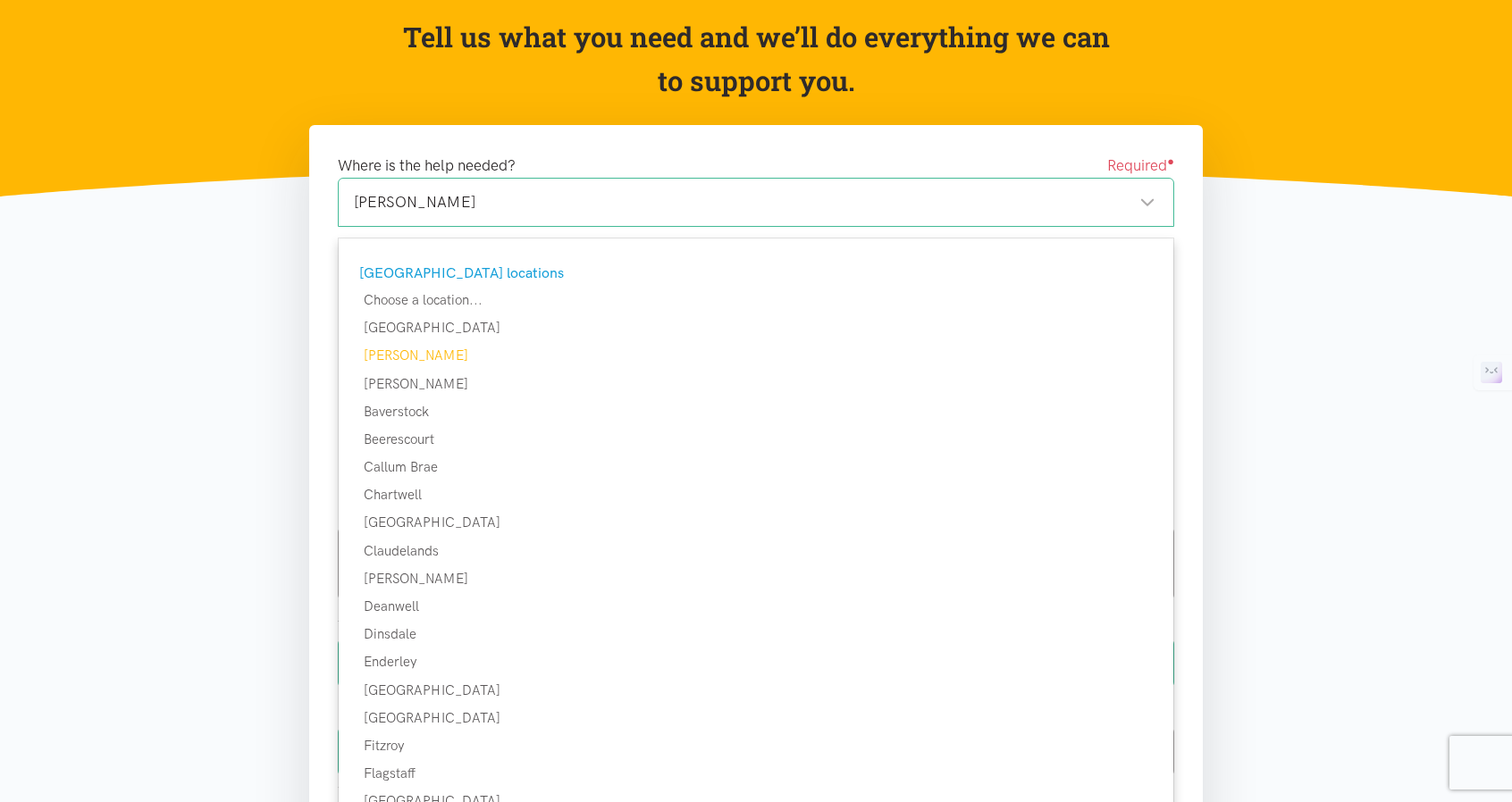
click at [450, 266] on div "[GEOGRAPHIC_DATA] locations" at bounding box center [753, 274] width 789 height 24
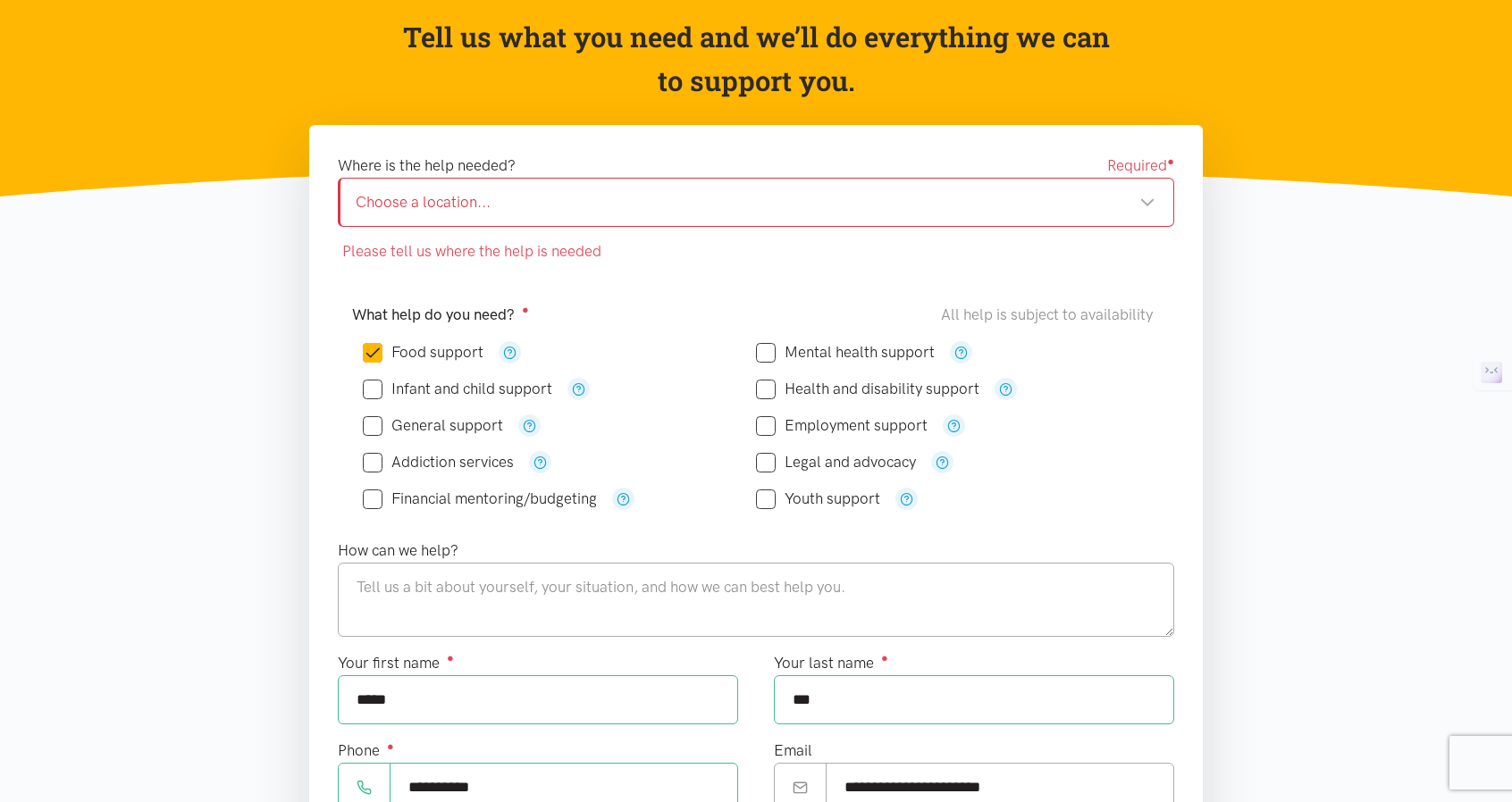
click at [466, 210] on div "Choose a location..." at bounding box center [755, 202] width 800 height 24
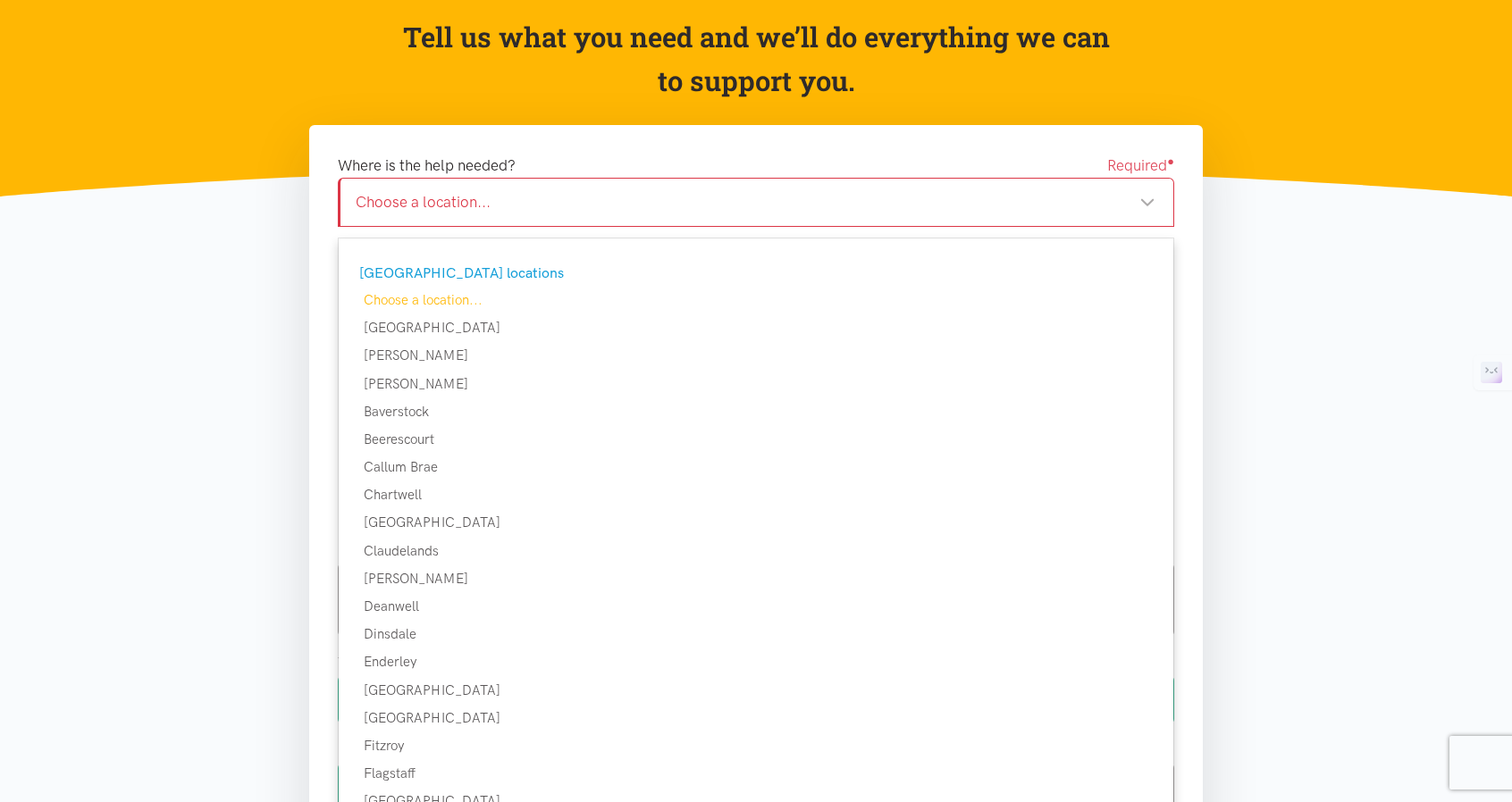
click at [604, 187] on div "Choose a location... Choose a location..." at bounding box center [756, 202] width 837 height 49
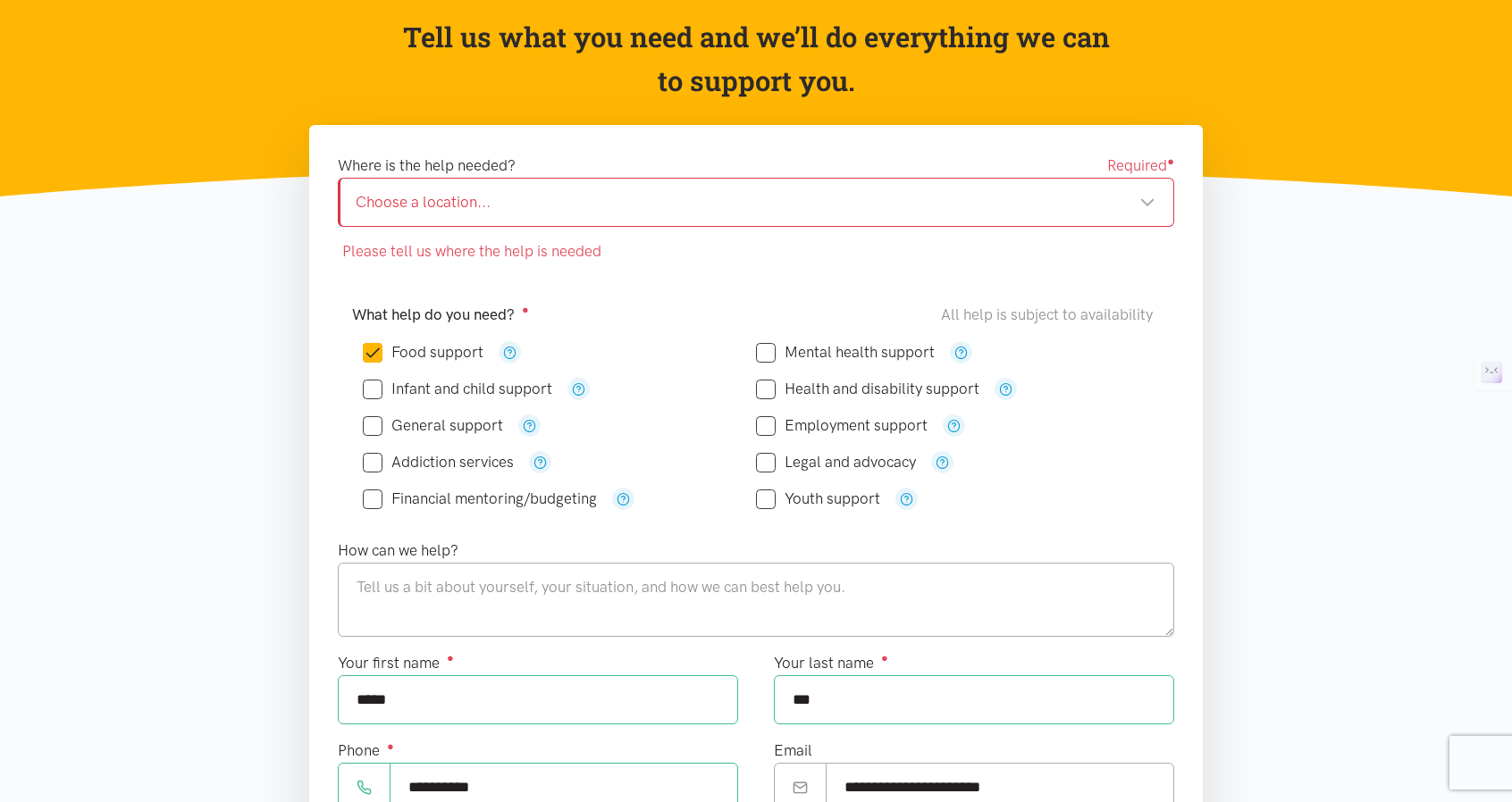
click at [535, 228] on div "Where is the help needed? Required ● Choose a location... Choose a location... …" at bounding box center [756, 208] width 837 height 110
click at [528, 213] on div "Choose a location..." at bounding box center [755, 202] width 800 height 24
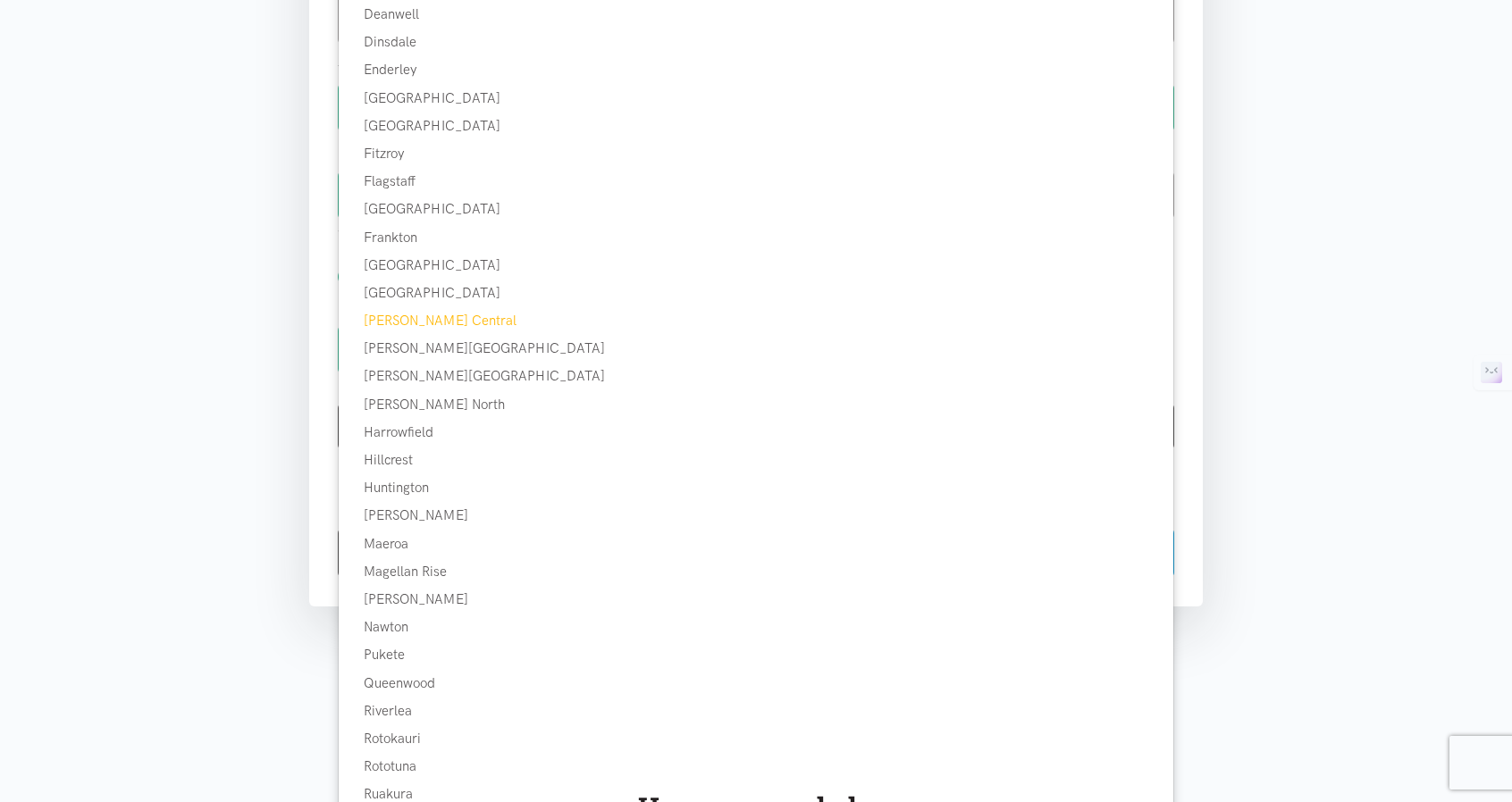
scroll to position [894, 0]
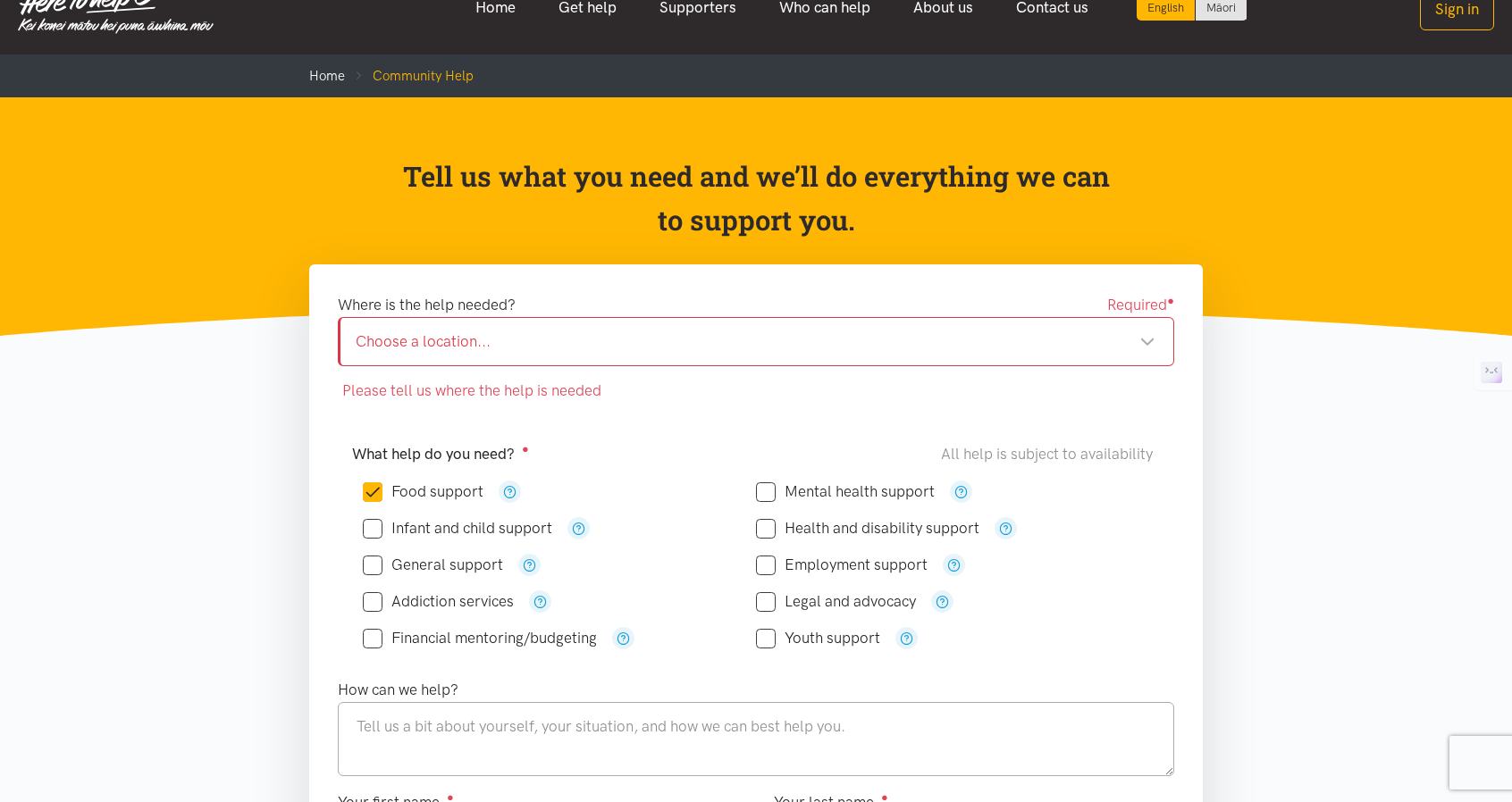
scroll to position [0, 0]
